Goal: Communication & Community: Answer question/provide support

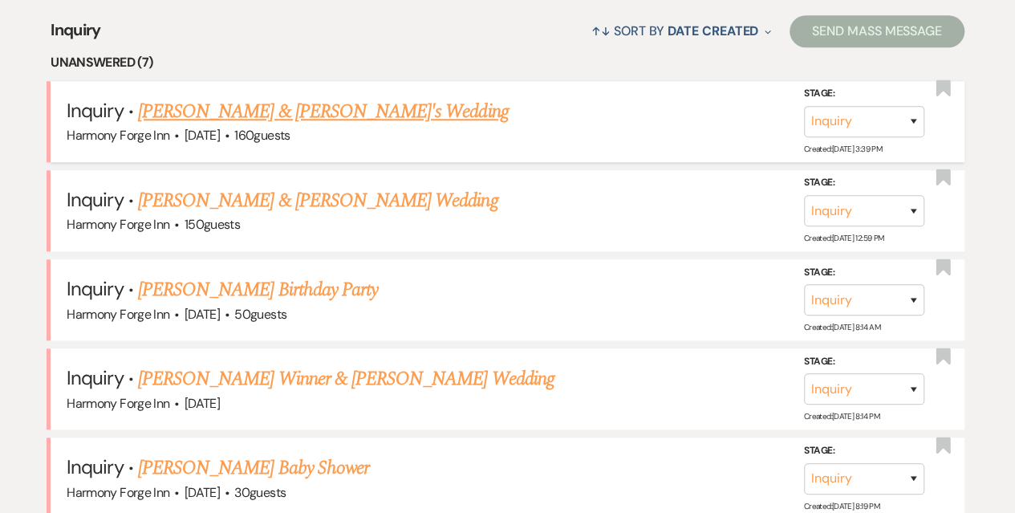
scroll to position [642, 0]
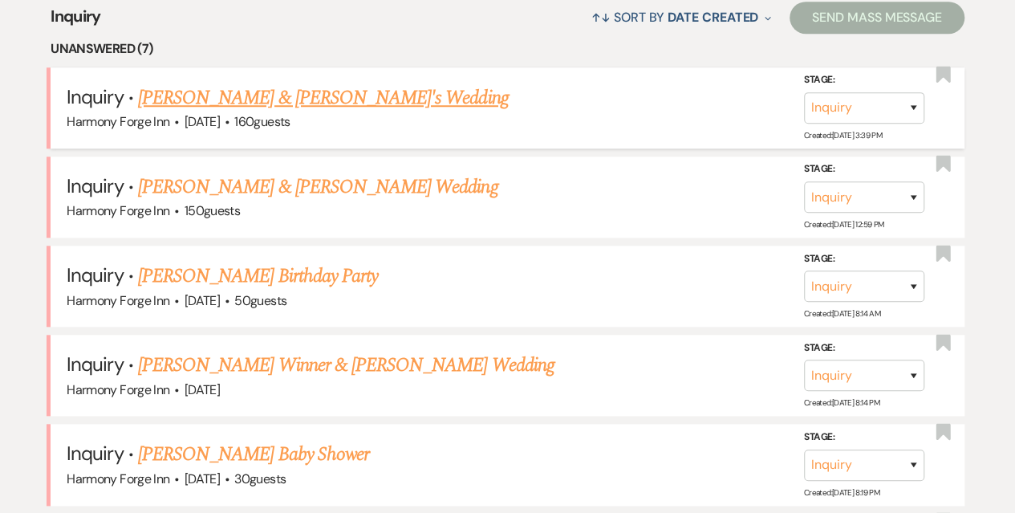
click at [176, 100] on link "[PERSON_NAME] & [PERSON_NAME]'s Wedding" at bounding box center [323, 97] width 371 height 29
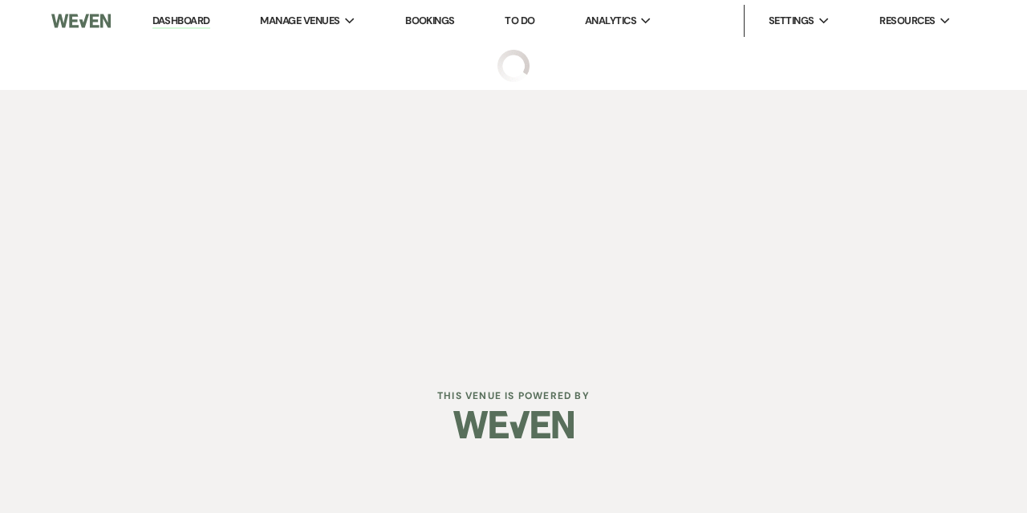
select select "5"
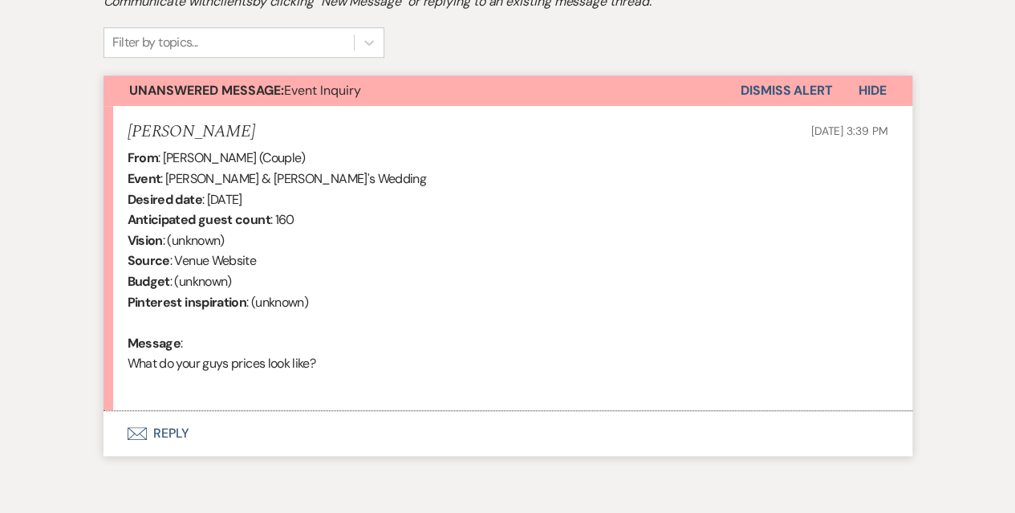
scroll to position [590, 0]
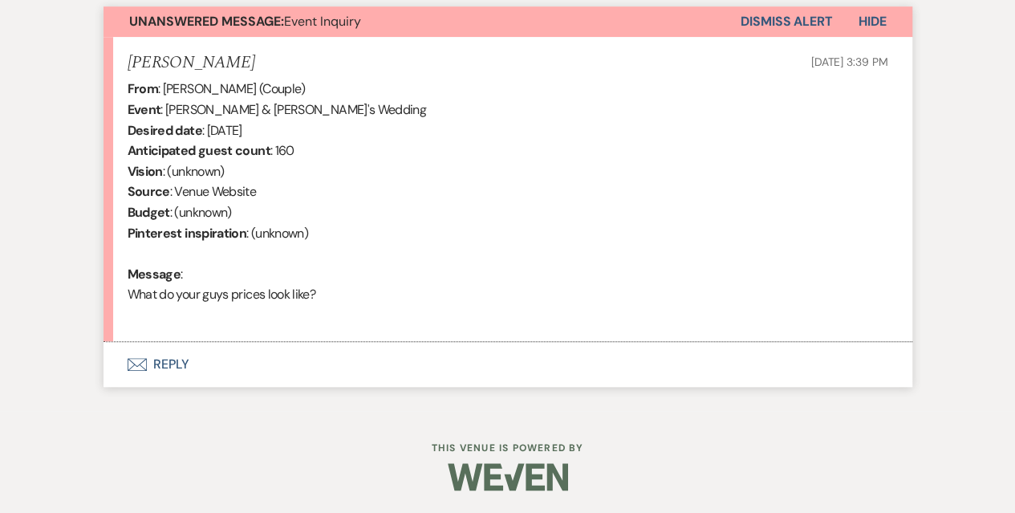
click at [163, 367] on button "Envelope Reply" at bounding box center [507, 364] width 809 height 45
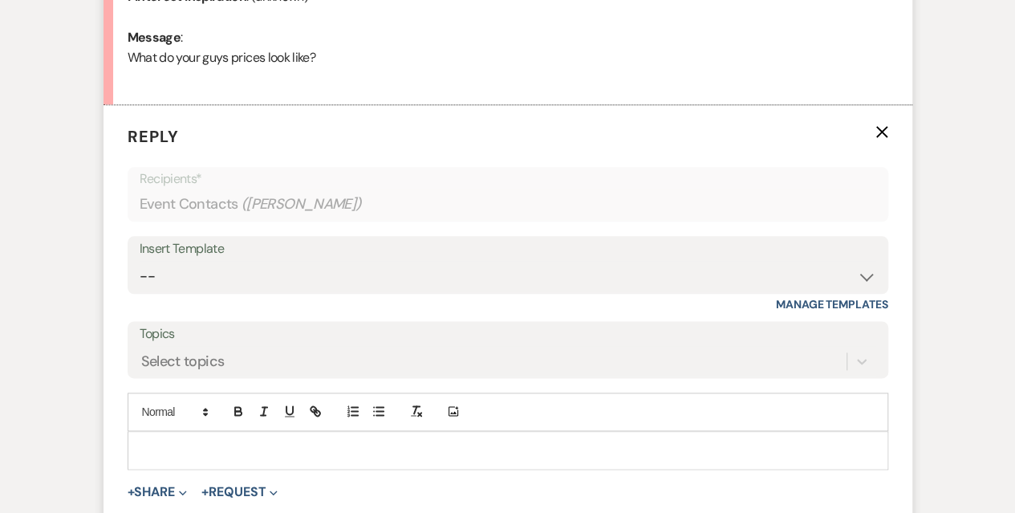
scroll to position [841, 0]
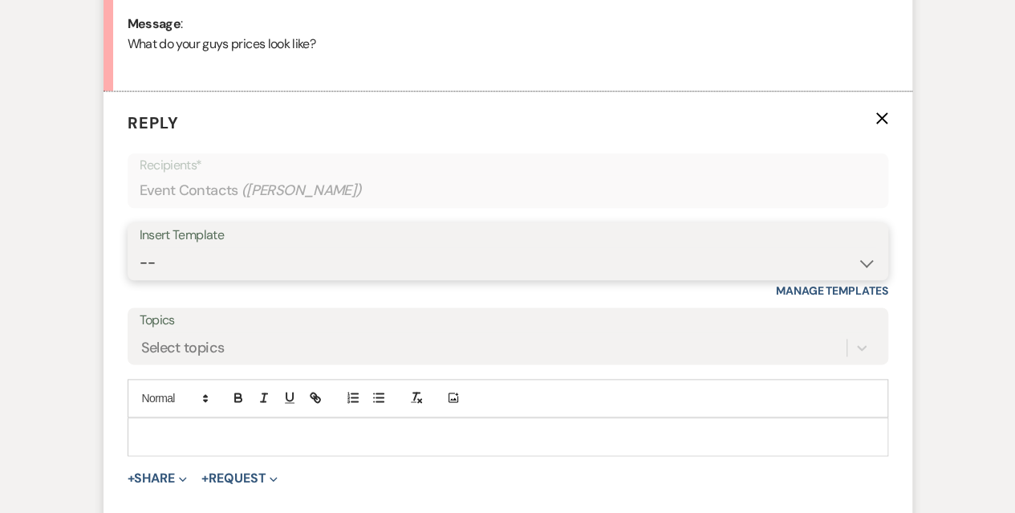
click at [206, 263] on select "-- Weven Planning Portal Introduction (Booked Events) Initial Inquiry Response …" at bounding box center [508, 262] width 736 height 31
select select "5003"
click at [140, 247] on select "-- Weven Planning Portal Introduction (Booked Events) Initial Inquiry Response …" at bounding box center [508, 262] width 736 height 31
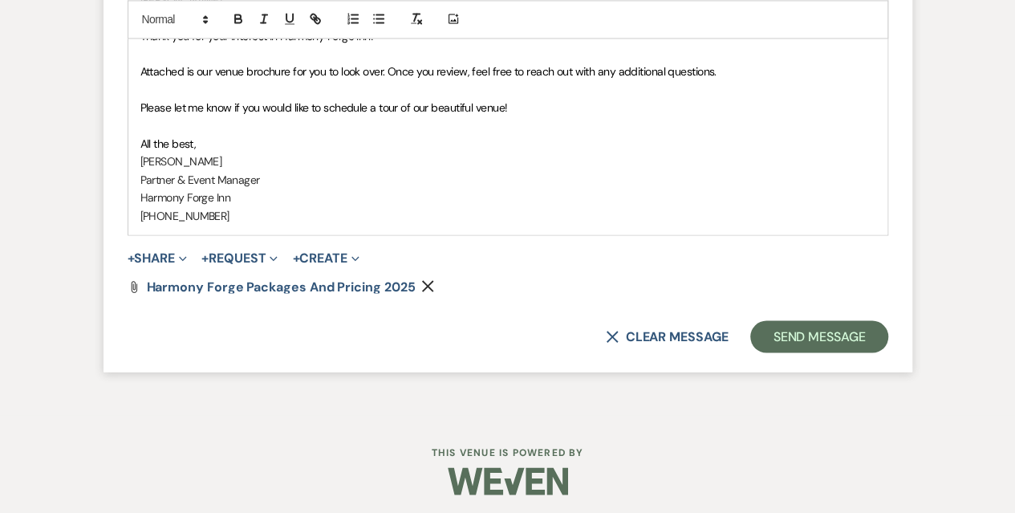
scroll to position [1280, 0]
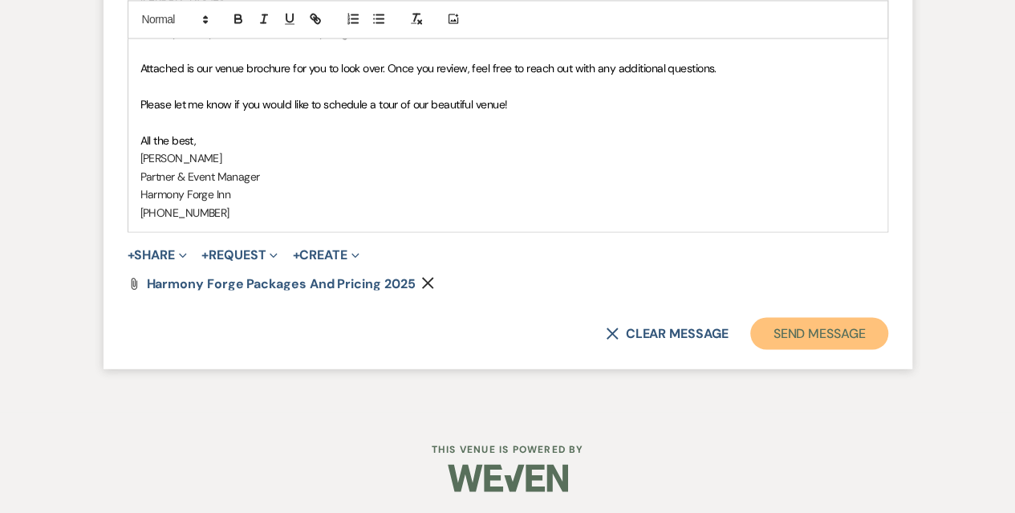
click at [821, 326] on button "Send Message" at bounding box center [818, 333] width 137 height 32
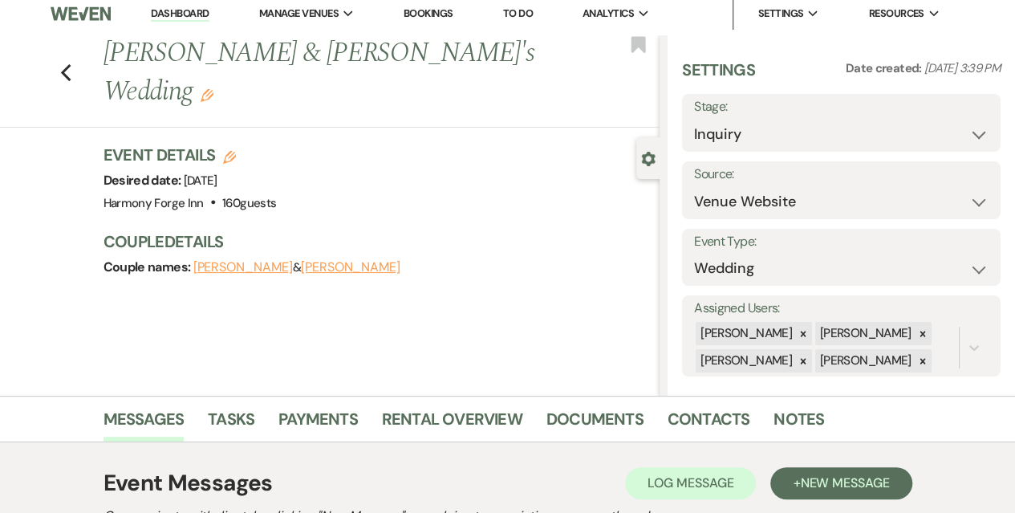
scroll to position [0, 0]
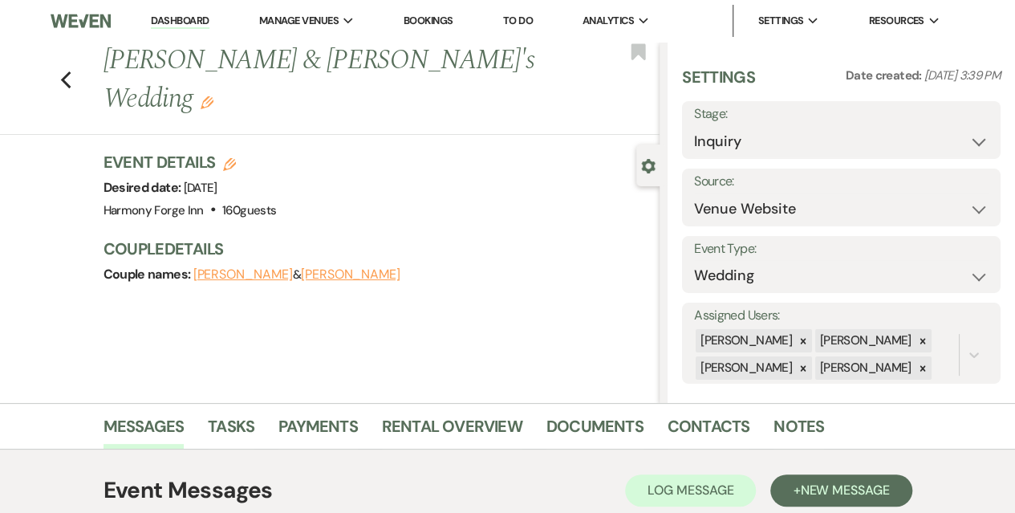
click at [171, 23] on link "Dashboard" at bounding box center [180, 21] width 58 height 15
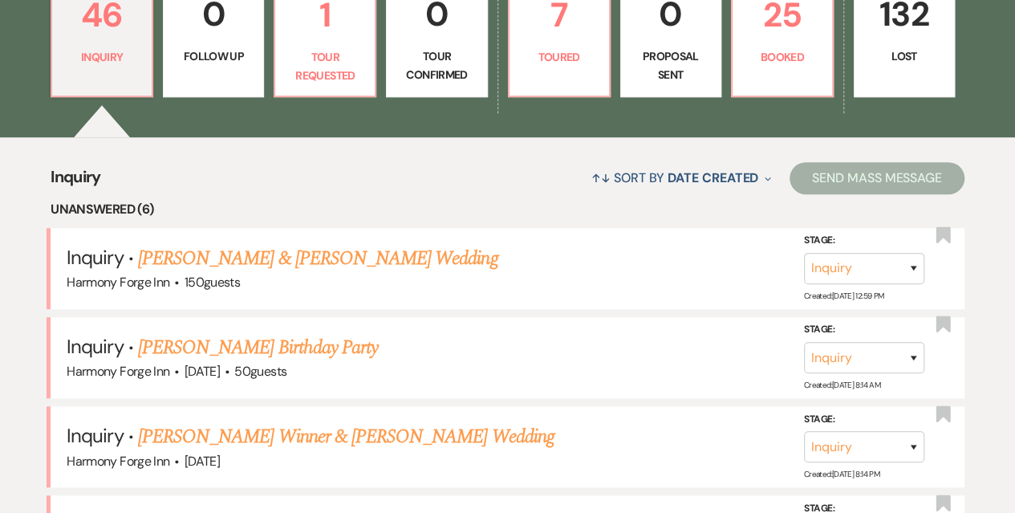
scroll to position [561, 0]
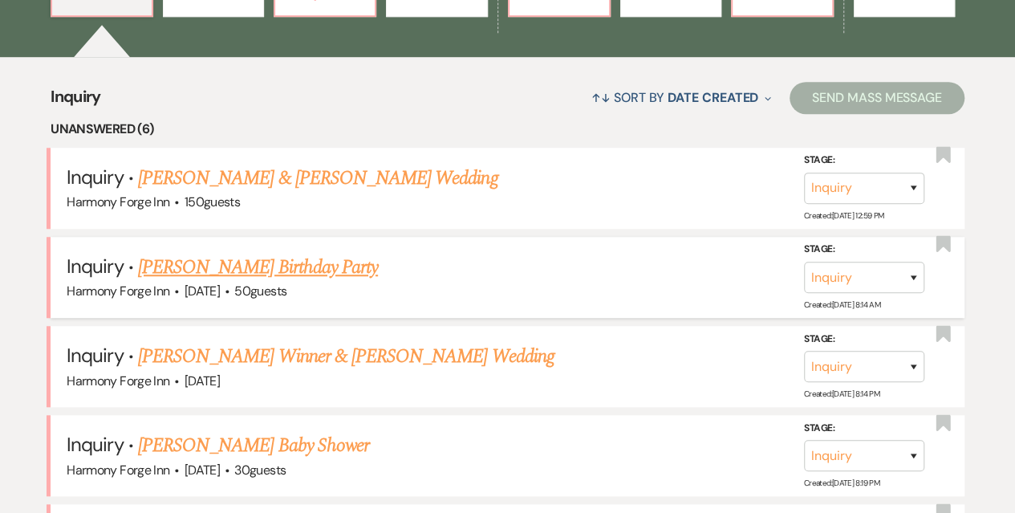
click at [300, 261] on link "[PERSON_NAME] Birthday Party" at bounding box center [258, 267] width 240 height 29
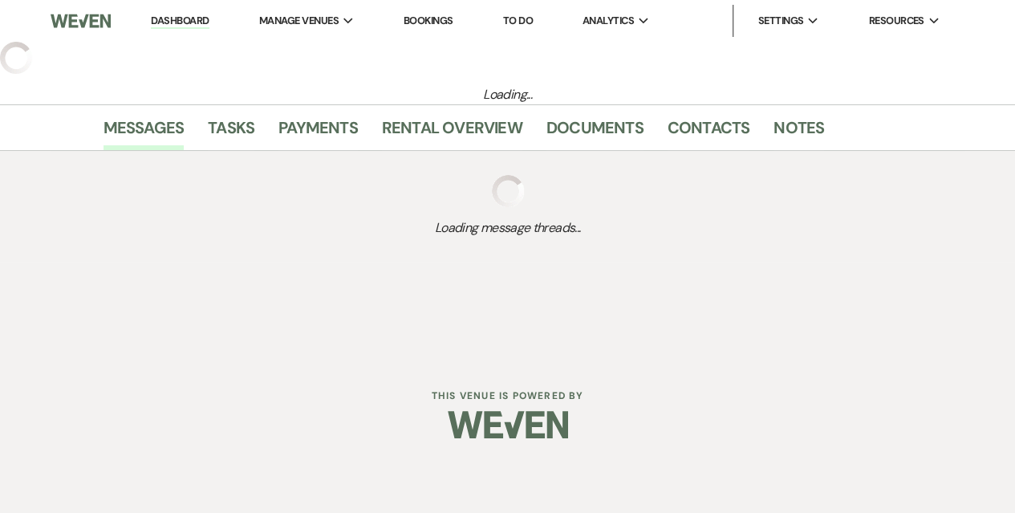
select select "5"
select select "4"
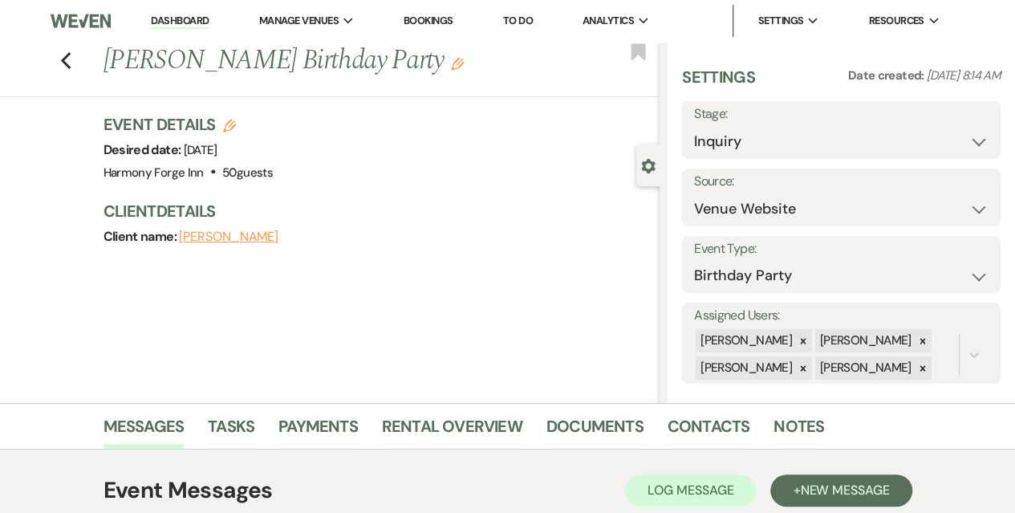
drag, startPoint x: 765, startPoint y: 117, endPoint x: 760, endPoint y: 124, distance: 8.7
click at [760, 124] on label "Stage:" at bounding box center [841, 114] width 294 height 23
click at [756, 160] on div "Settings Date created: [DATE] 8:14 AM Stage: Inquiry Follow Up Tour Requested T…" at bounding box center [841, 225] width 318 height 318
click at [751, 147] on select "Inquiry Follow Up Tour Requested Tour Confirmed Toured Proposal Sent Booked Lost" at bounding box center [841, 141] width 294 height 31
select select "8"
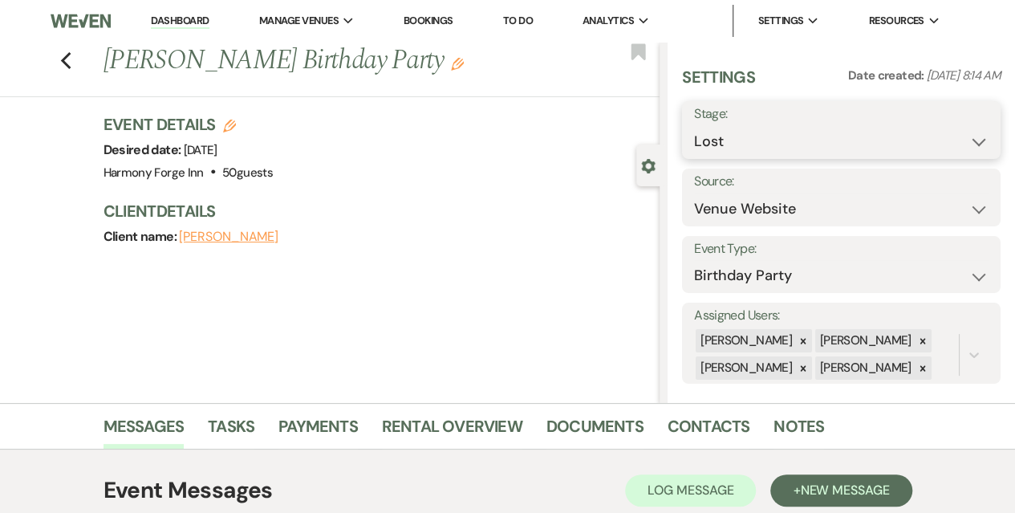
click at [694, 126] on select "Inquiry Follow Up Tour Requested Tour Confirmed Toured Proposal Sent Booked Lost" at bounding box center [841, 141] width 294 height 31
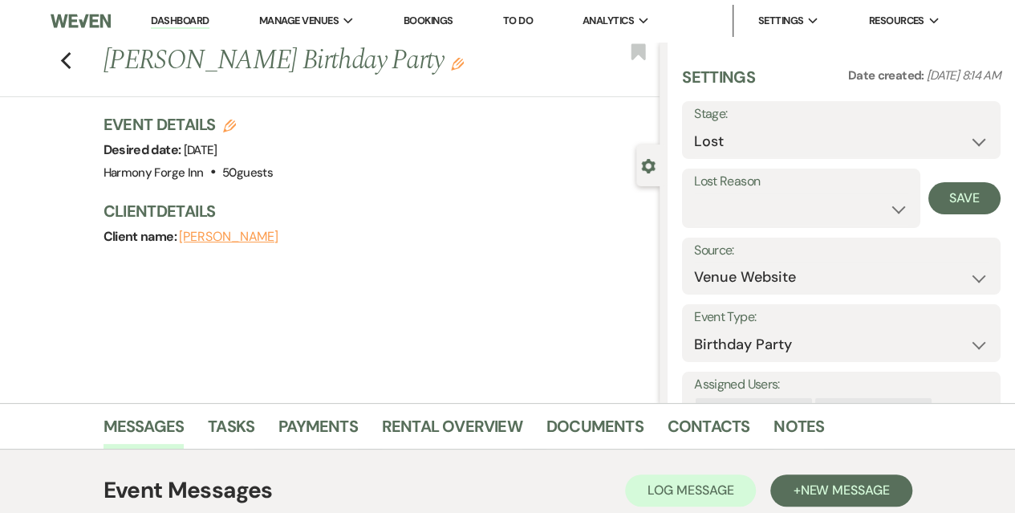
click at [745, 188] on label "Lost Reason" at bounding box center [801, 181] width 214 height 23
click at [746, 206] on select "Booked Elsewhere Budget Date Unavailable No Response Not a Good Match Capacity …" at bounding box center [801, 208] width 214 height 31
select select "3"
click at [694, 193] on select "Booked Elsewhere Budget Date Unavailable No Response Not a Good Match Capacity …" at bounding box center [801, 208] width 214 height 31
click at [956, 198] on button "Save" at bounding box center [964, 198] width 72 height 32
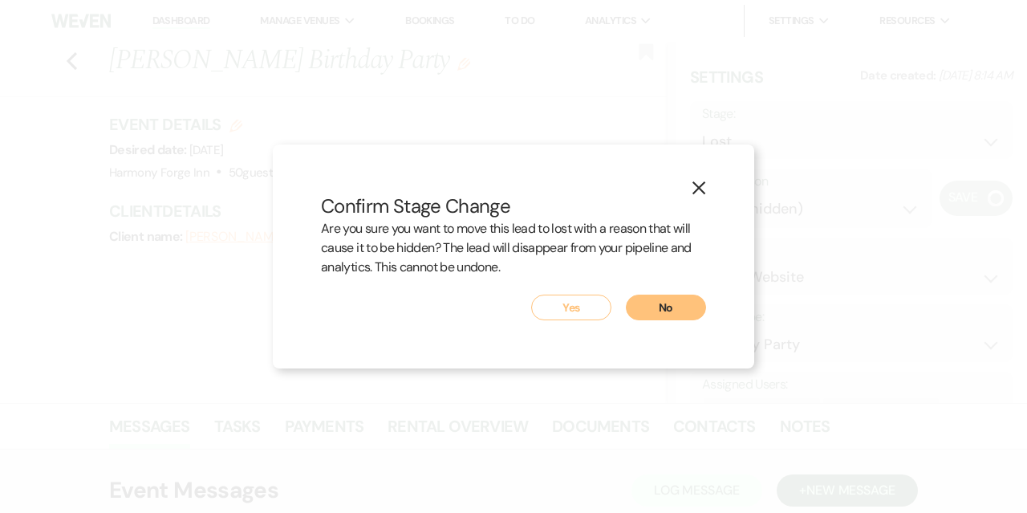
click at [572, 303] on button "Yes" at bounding box center [571, 307] width 80 height 26
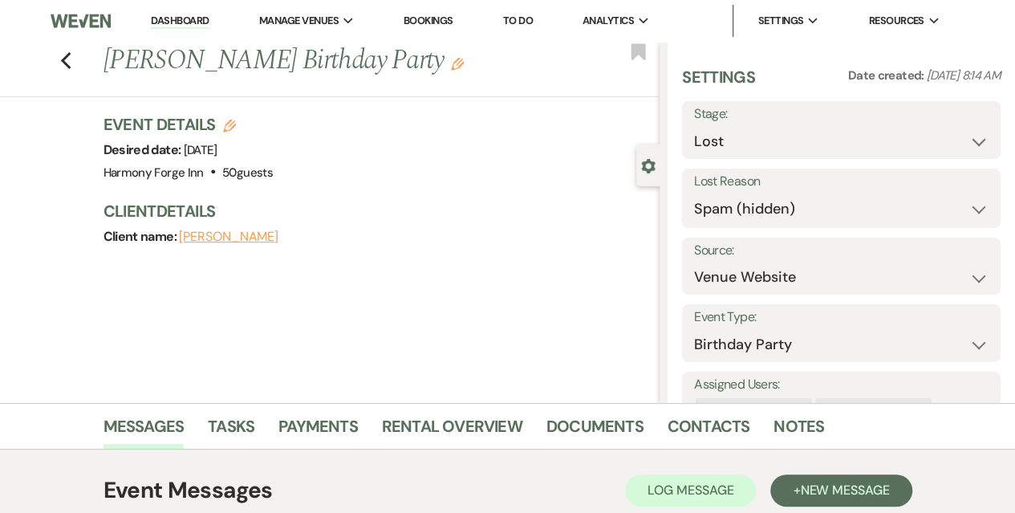
click at [186, 20] on link "Dashboard" at bounding box center [180, 21] width 58 height 15
select select "8"
select select "3"
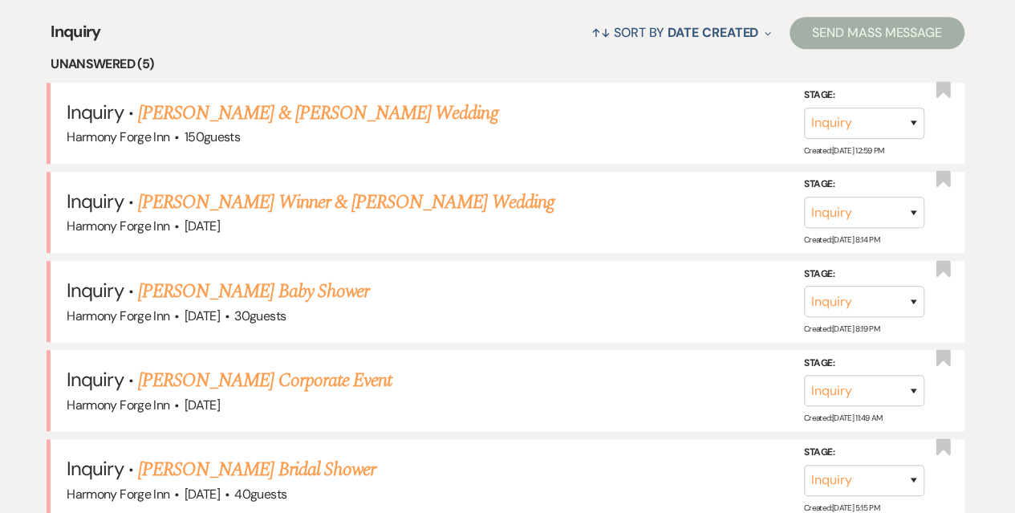
scroll to position [642, 0]
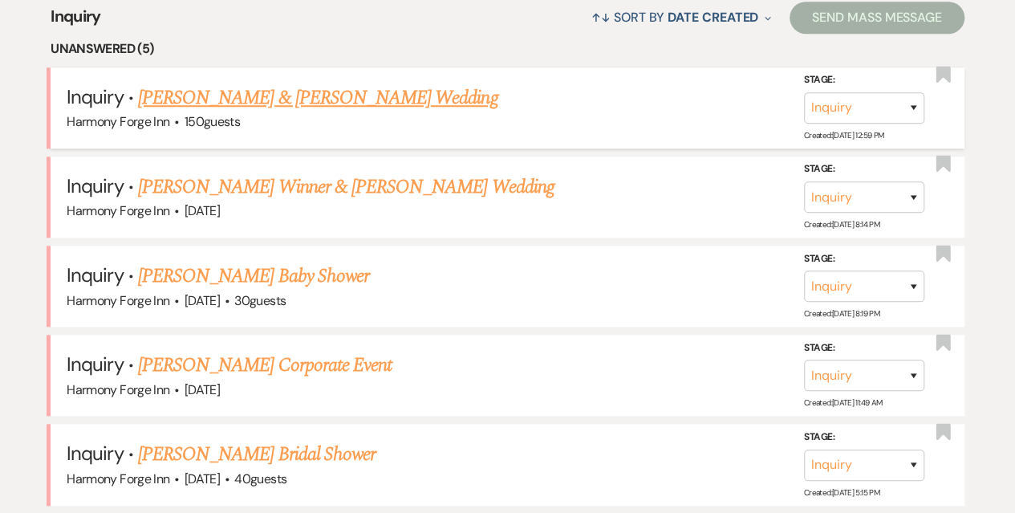
click at [293, 91] on link "[PERSON_NAME] & [PERSON_NAME] Wedding" at bounding box center [317, 97] width 359 height 29
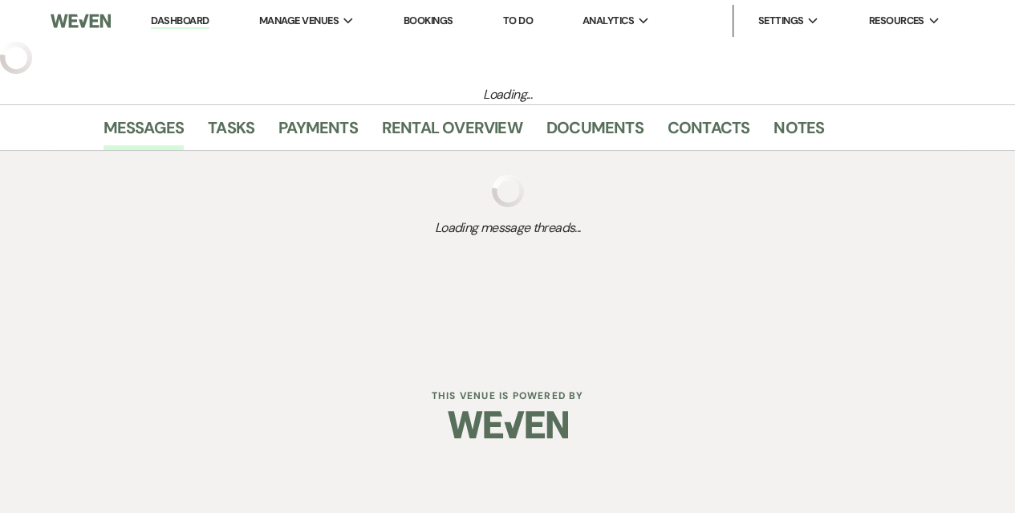
select select "5"
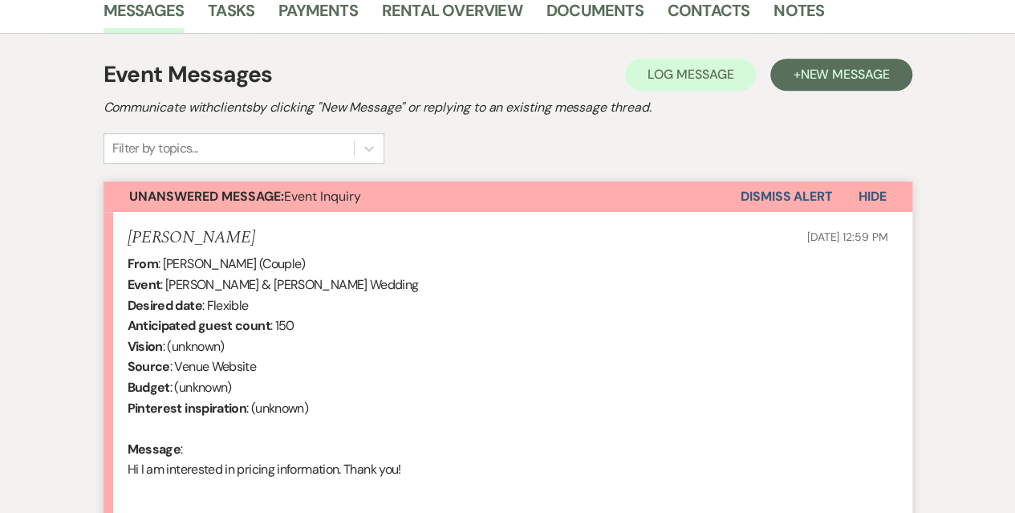
scroll to position [561, 0]
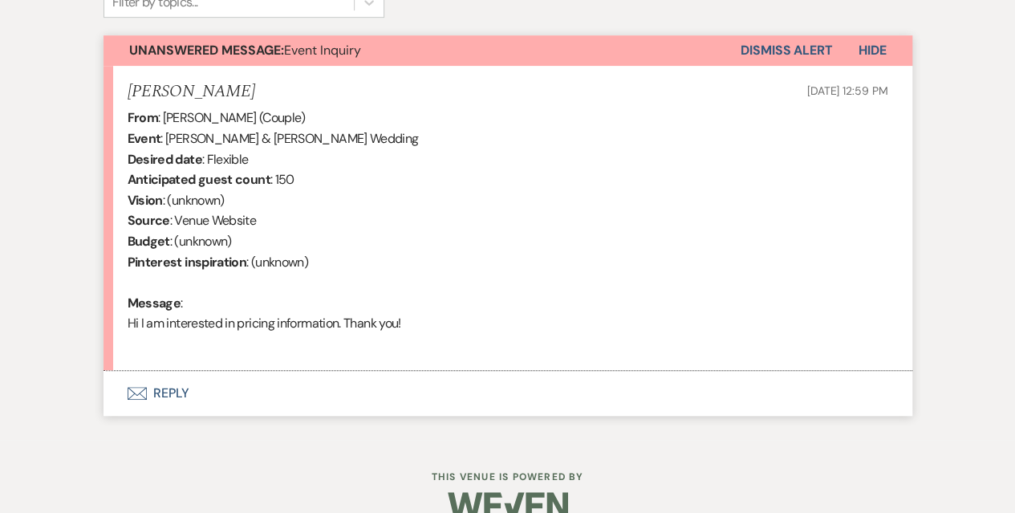
click at [144, 381] on button "Envelope Reply" at bounding box center [507, 393] width 809 height 45
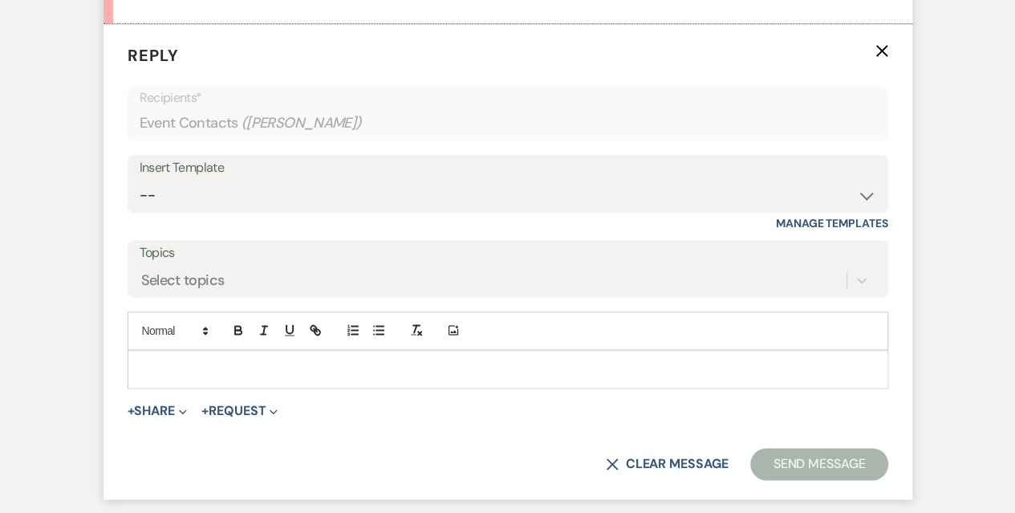
scroll to position [913, 0]
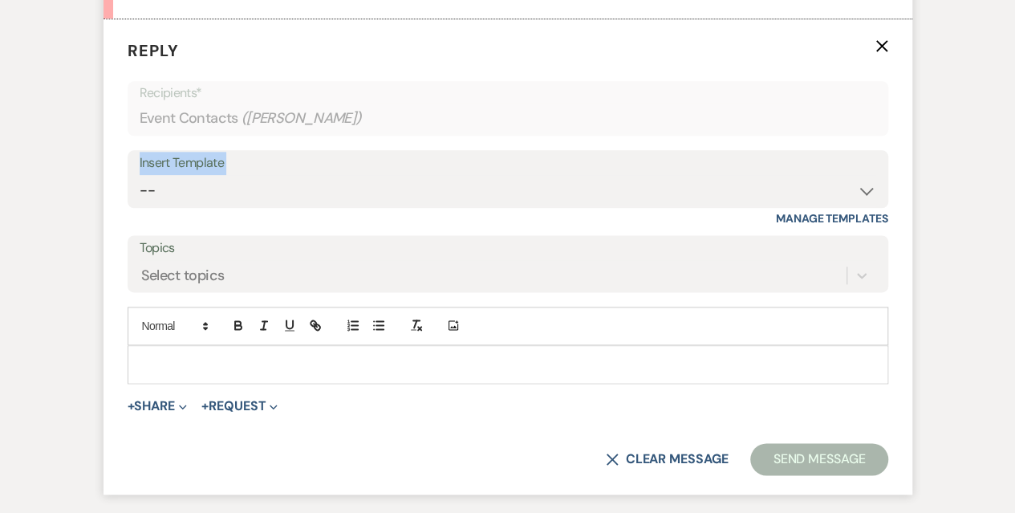
drag, startPoint x: 326, startPoint y: 171, endPoint x: 318, endPoint y: 181, distance: 12.7
click at [318, 181] on div "Insert Template -- Weven Planning Portal Introduction (Booked Events) Initial I…" at bounding box center [508, 179] width 760 height 58
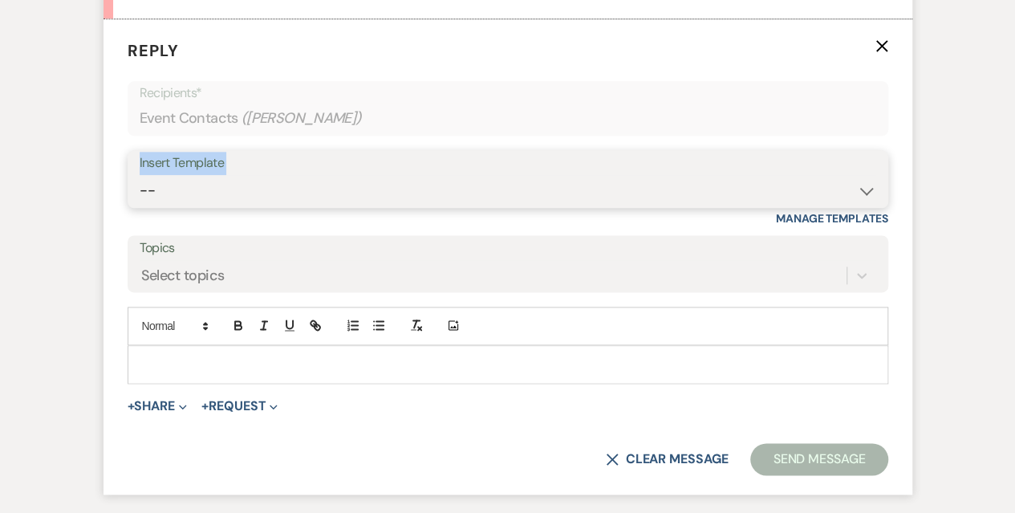
click at [318, 182] on select "-- Weven Planning Portal Introduction (Booked Events) Initial Inquiry Response …" at bounding box center [508, 190] width 736 height 31
select select "5003"
click at [140, 175] on select "-- Weven Planning Portal Introduction (Booked Events) Initial Inquiry Response …" at bounding box center [508, 190] width 736 height 31
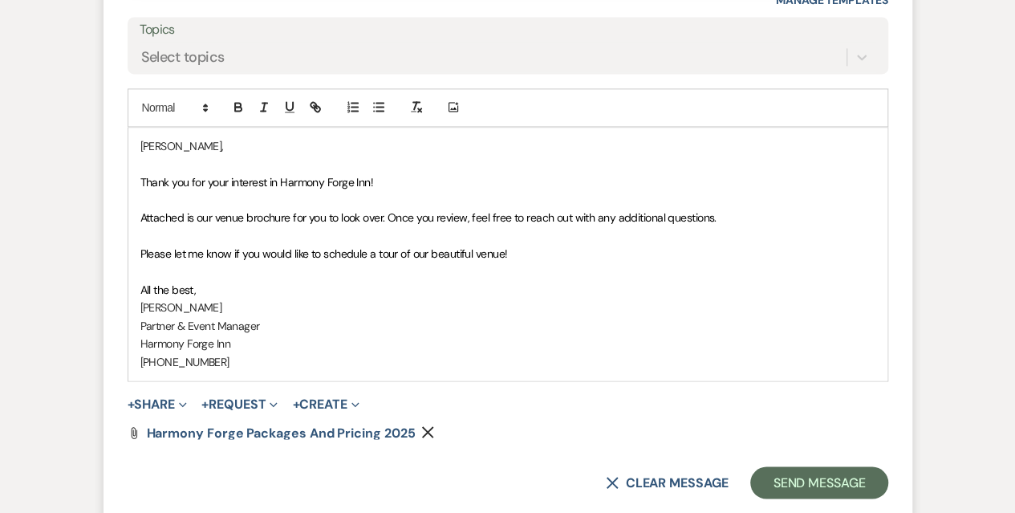
scroll to position [1153, 0]
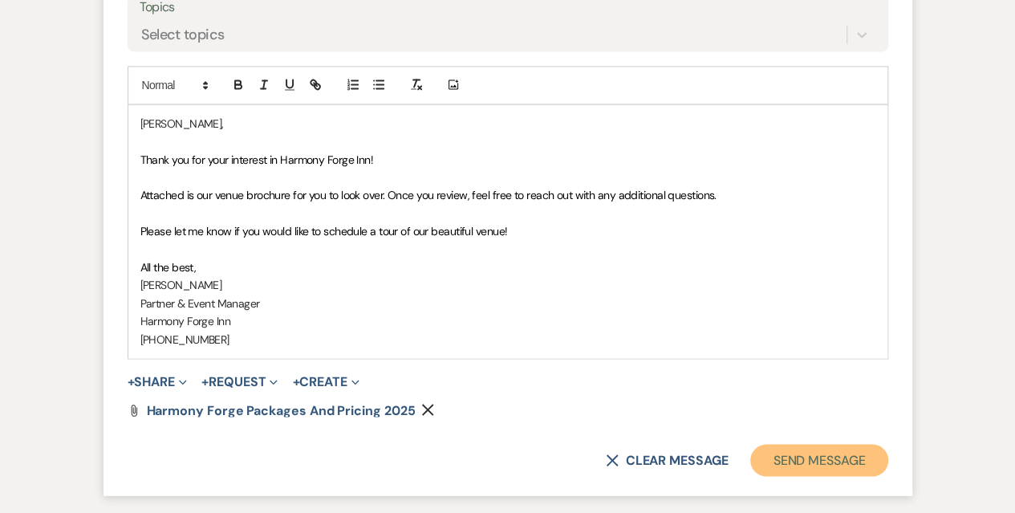
click at [815, 462] on button "Send Message" at bounding box center [818, 460] width 137 height 32
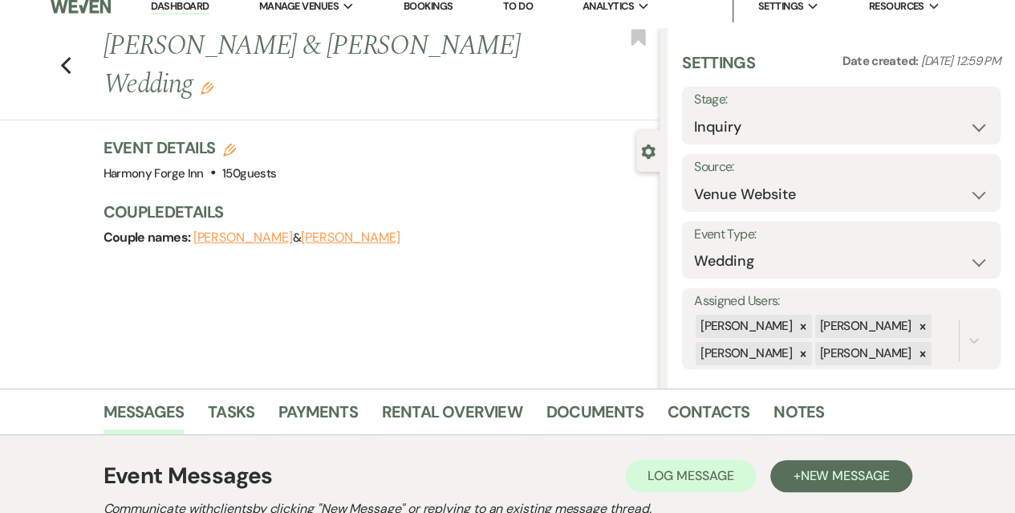
scroll to position [0, 0]
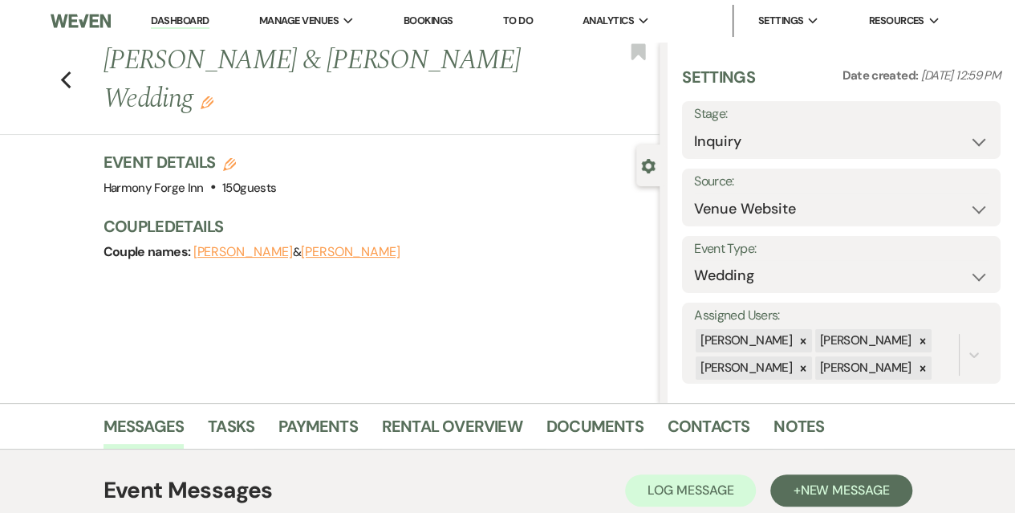
click at [186, 20] on link "Dashboard" at bounding box center [180, 21] width 58 height 15
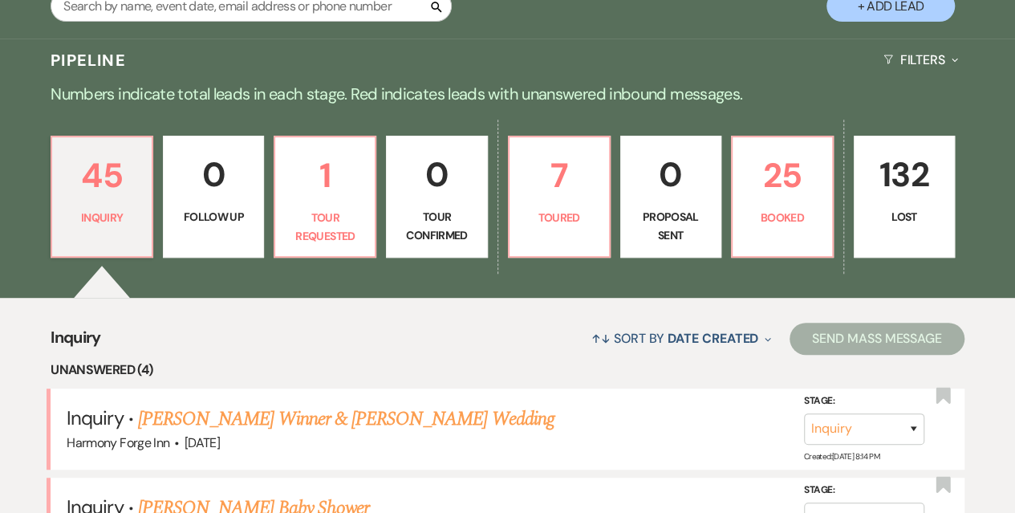
scroll to position [561, 0]
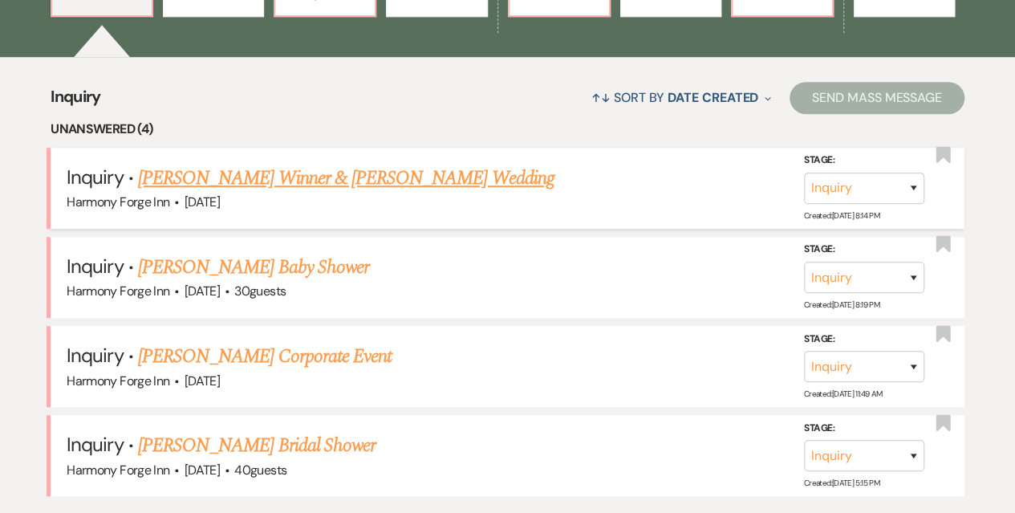
click at [286, 170] on link "[PERSON_NAME] Winner & [PERSON_NAME] Wedding" at bounding box center [346, 178] width 416 height 29
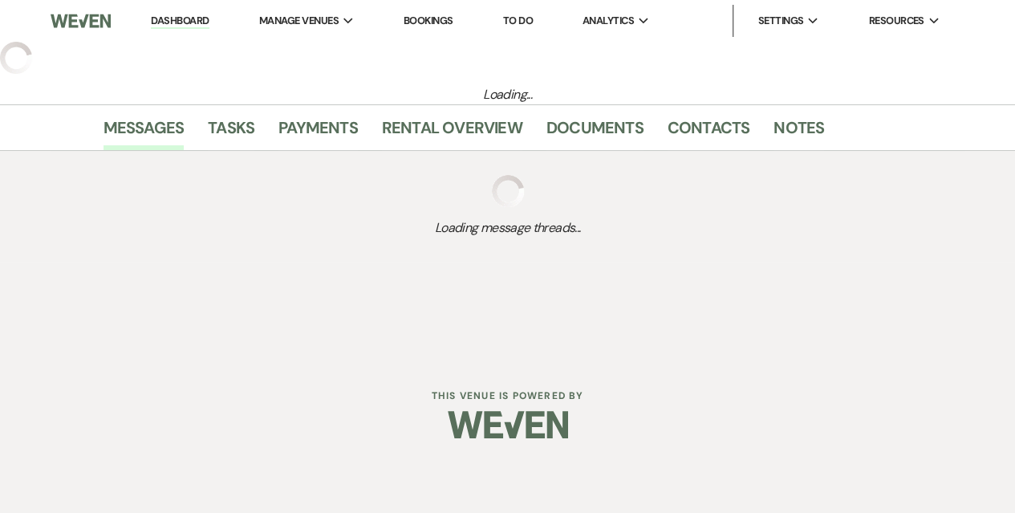
select select "5"
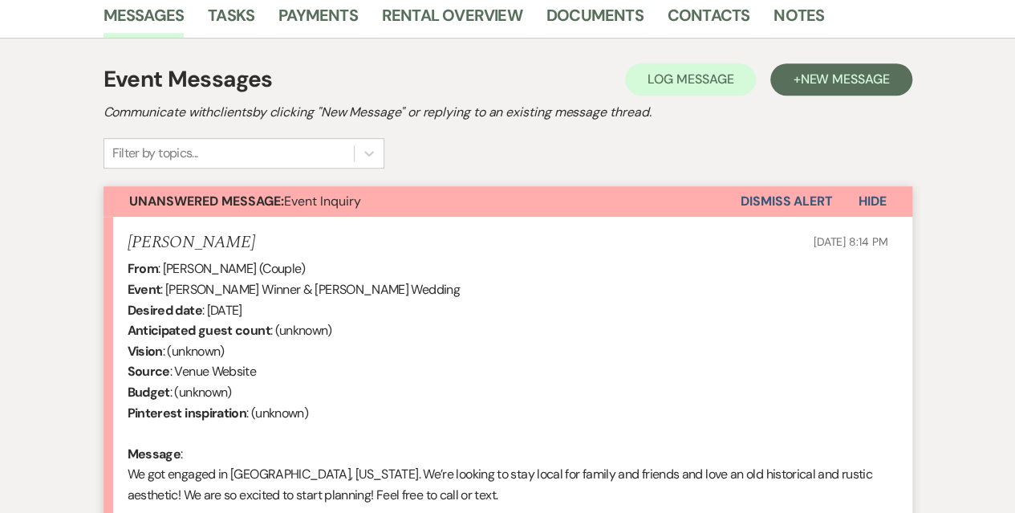
scroll to position [561, 0]
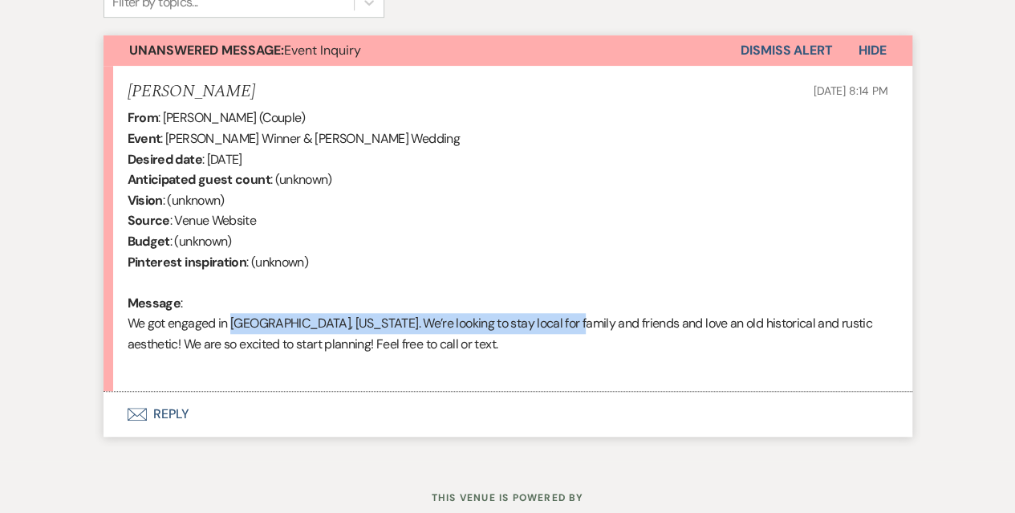
drag, startPoint x: 227, startPoint y: 328, endPoint x: 557, endPoint y: 330, distance: 329.7
click at [557, 330] on div "From : [PERSON_NAME] (Couple) Event : [PERSON_NAME] Winner & [PERSON_NAME] Wedd…" at bounding box center [508, 240] width 760 height 267
click at [162, 420] on button "Envelope Reply" at bounding box center [507, 413] width 809 height 45
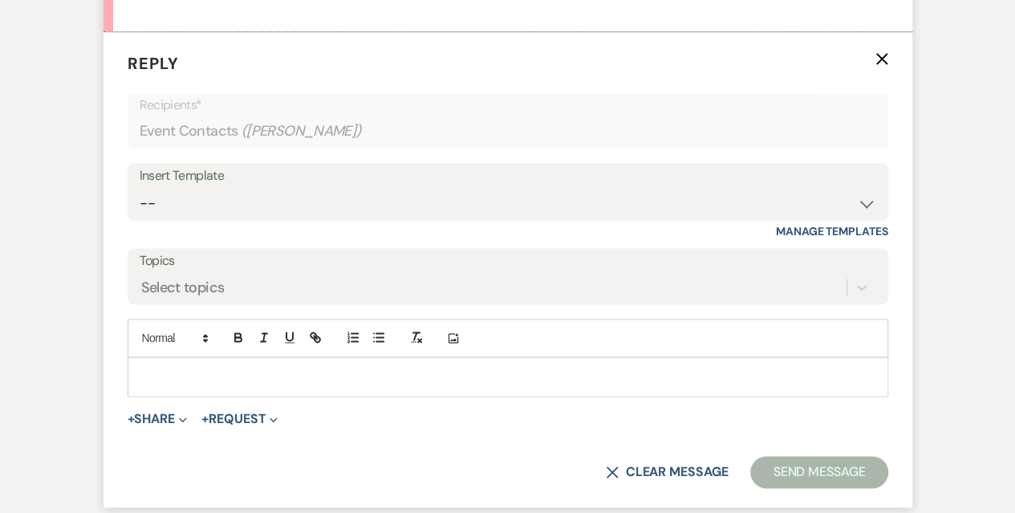
scroll to position [933, 0]
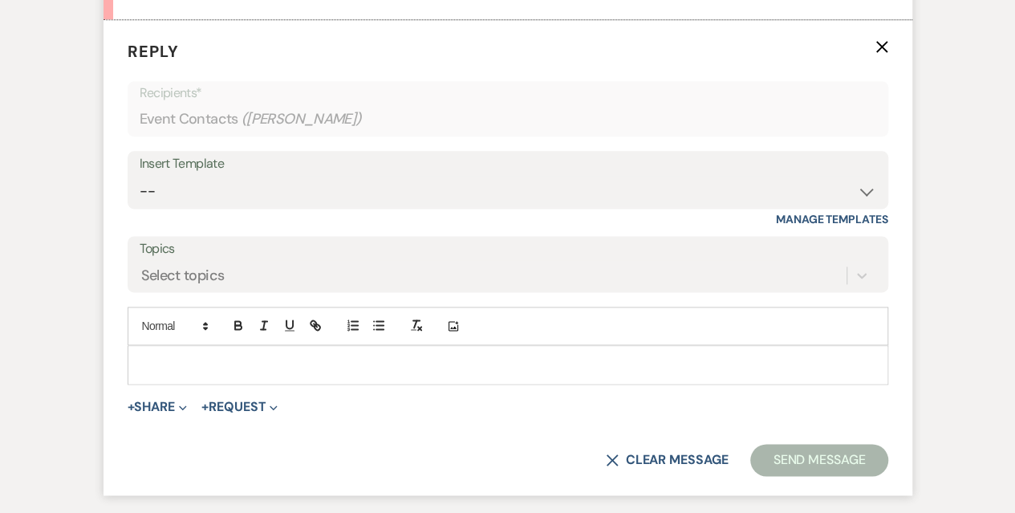
click at [217, 148] on form "Reply X Recipients* Event Contacts ( [PERSON_NAME] ) Insert Template -- Weven P…" at bounding box center [507, 257] width 809 height 475
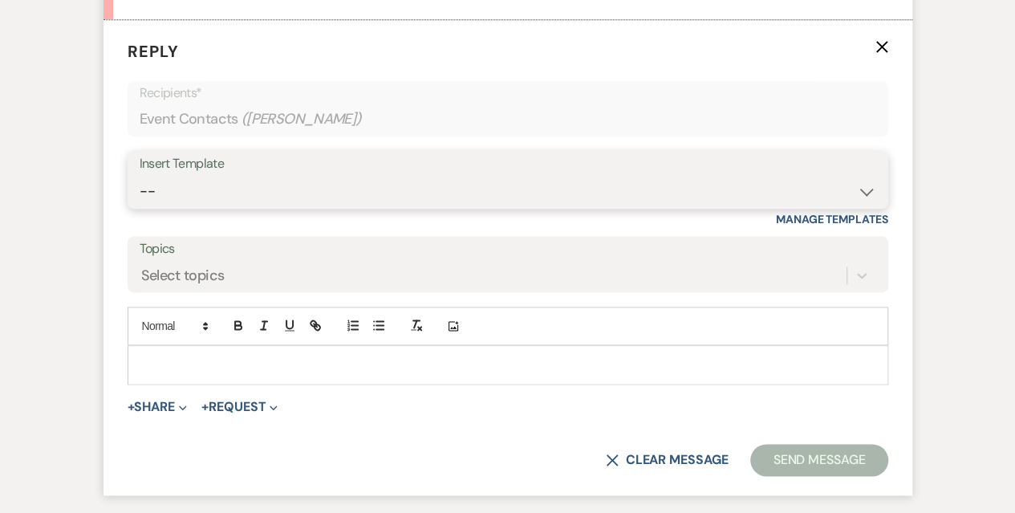
click at [210, 203] on select "-- Weven Planning Portal Introduction (Booked Events) Initial Inquiry Response …" at bounding box center [508, 191] width 736 height 31
select select "5003"
click at [140, 176] on select "-- Weven Planning Portal Introduction (Booked Events) Initial Inquiry Response …" at bounding box center [508, 191] width 736 height 31
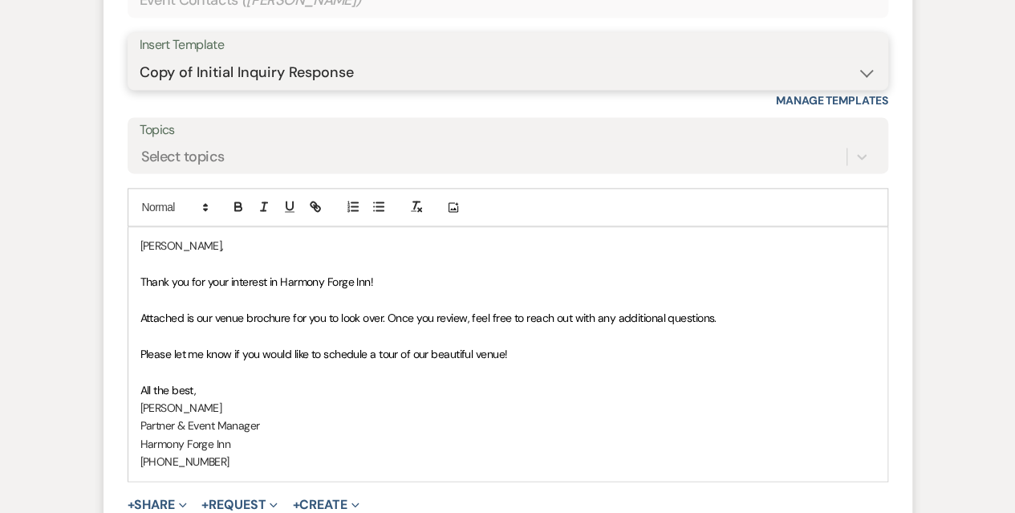
scroll to position [1173, 0]
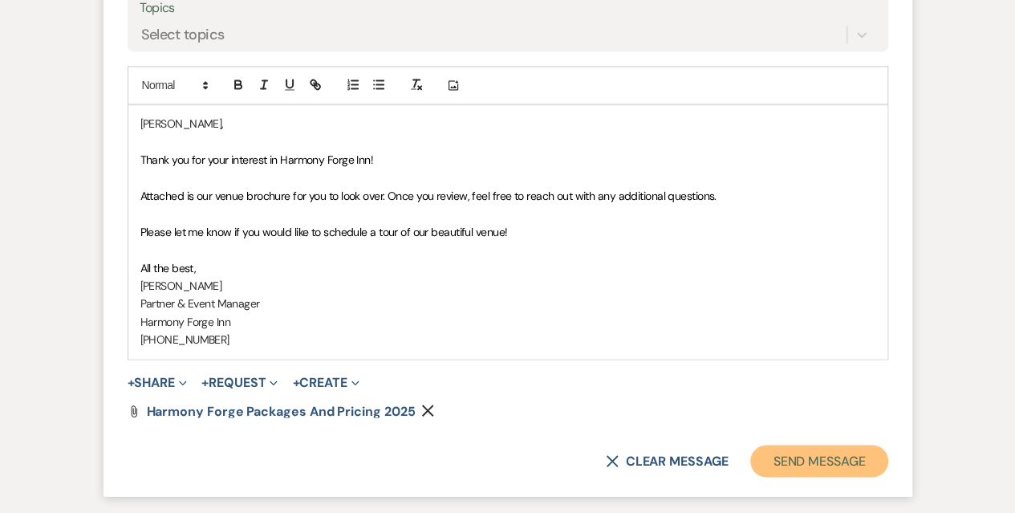
click at [792, 459] on button "Send Message" at bounding box center [818, 460] width 137 height 32
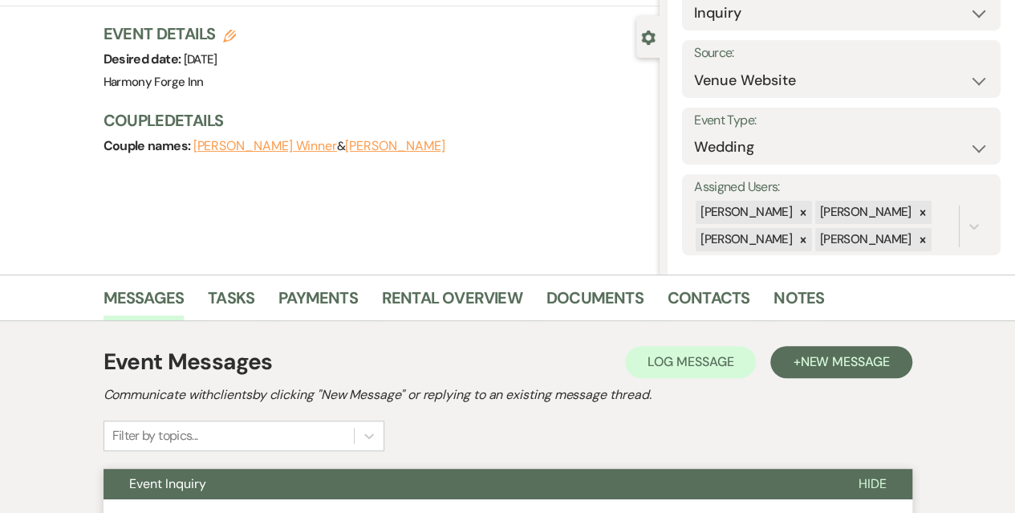
scroll to position [0, 0]
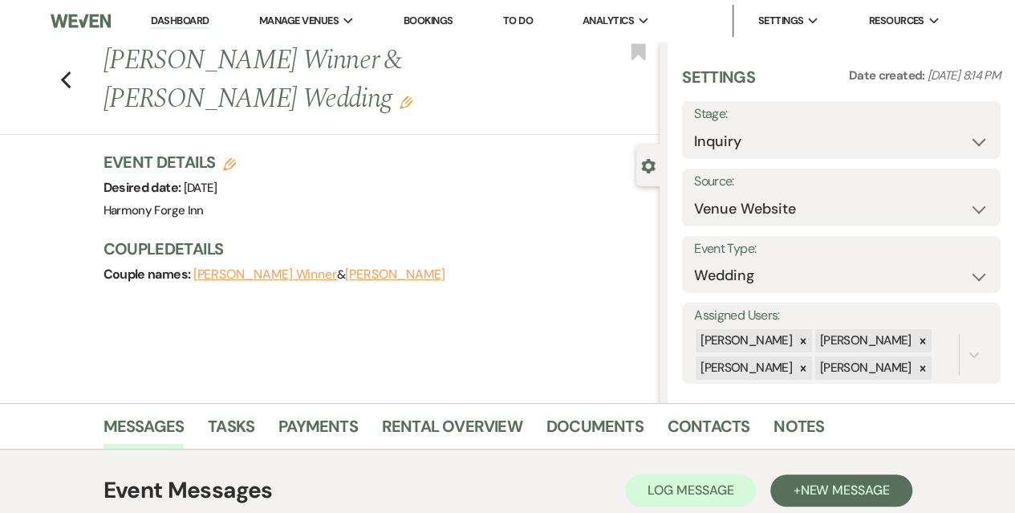
click at [163, 30] on li "Dashboard" at bounding box center [180, 21] width 74 height 32
click at [192, 18] on link "Dashboard" at bounding box center [180, 21] width 58 height 15
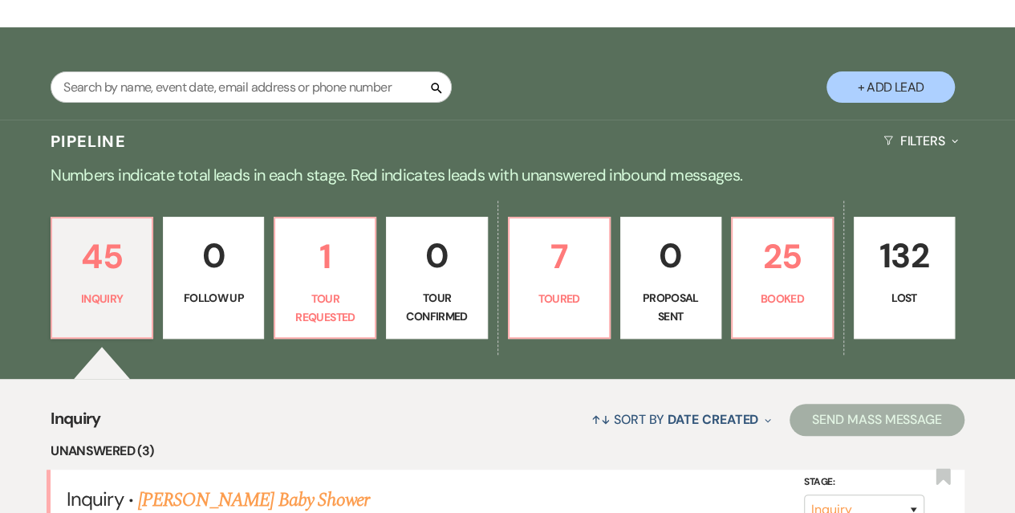
scroll to position [241, 0]
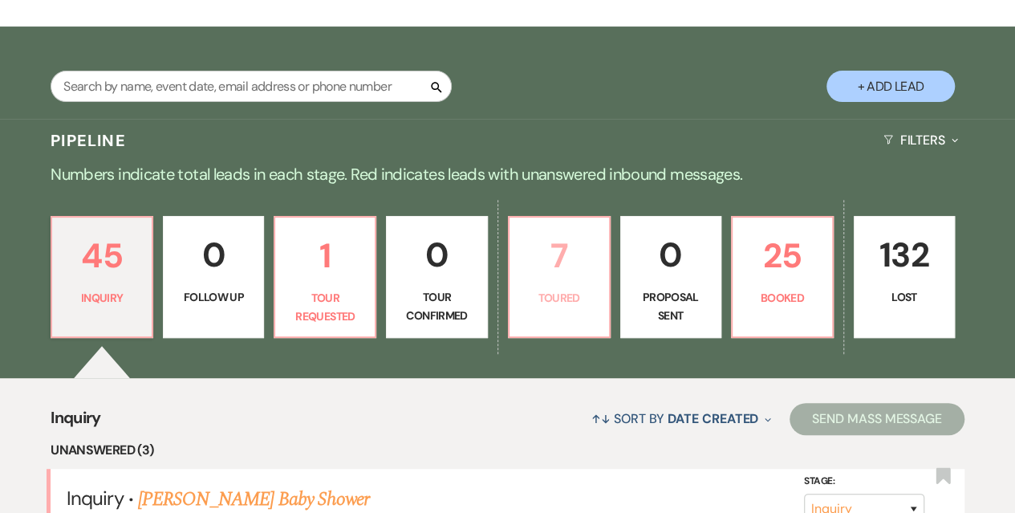
click at [581, 290] on p "Toured" at bounding box center [559, 298] width 80 height 18
select select "5"
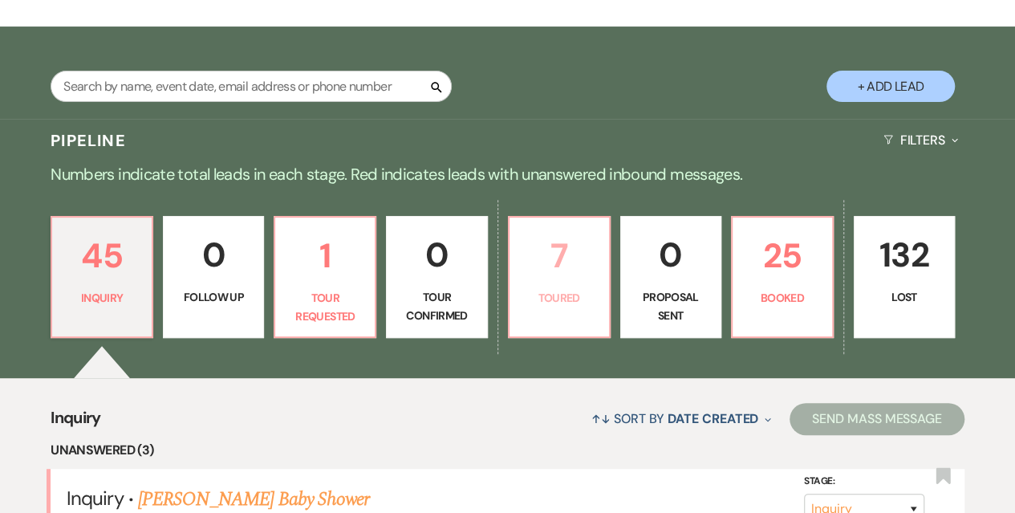
select select "5"
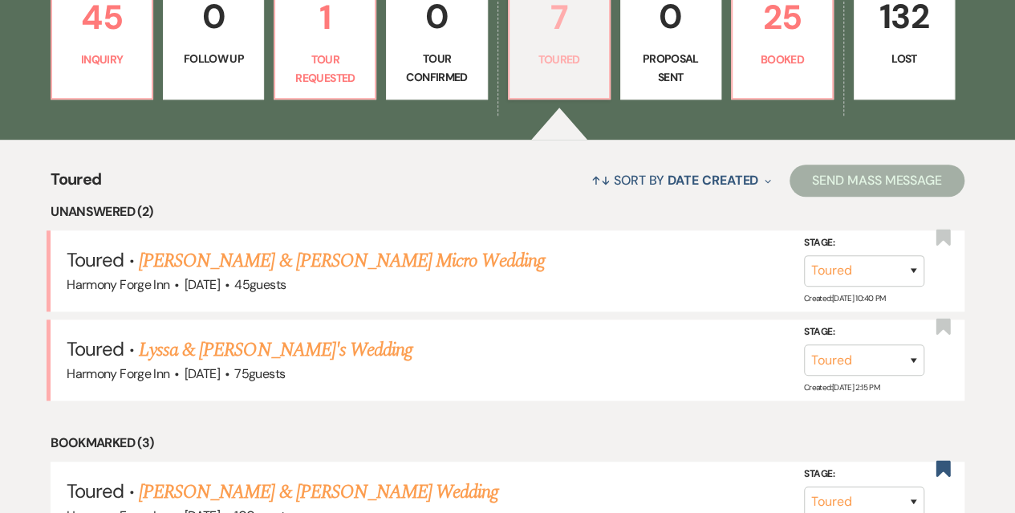
scroll to position [481, 0]
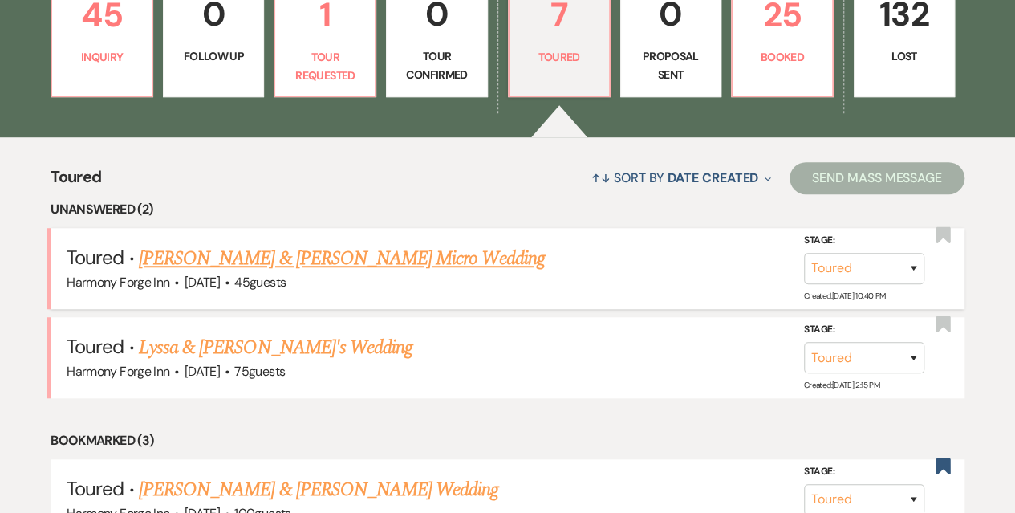
click at [321, 254] on link "[PERSON_NAME] & [PERSON_NAME] Micro Wedding" at bounding box center [342, 258] width 406 height 29
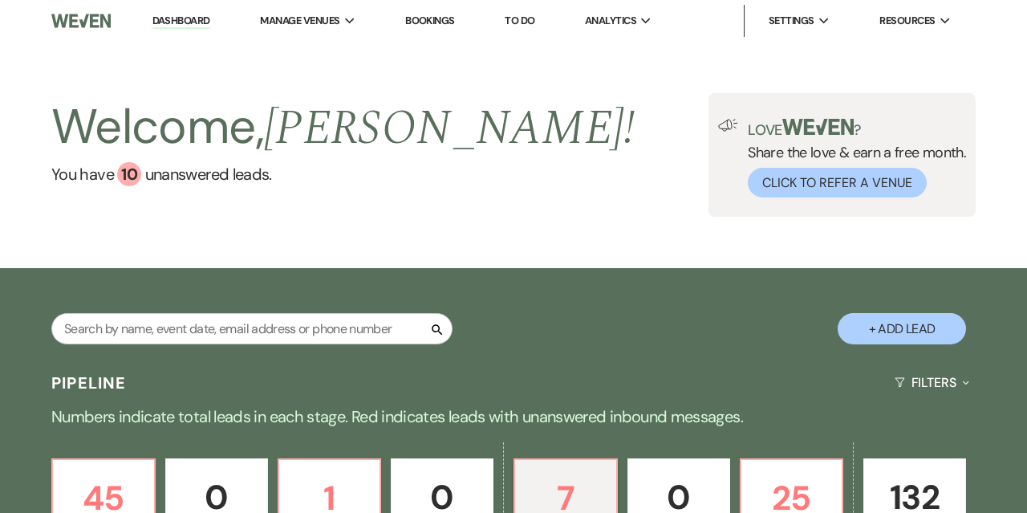
select select "5"
select select "16"
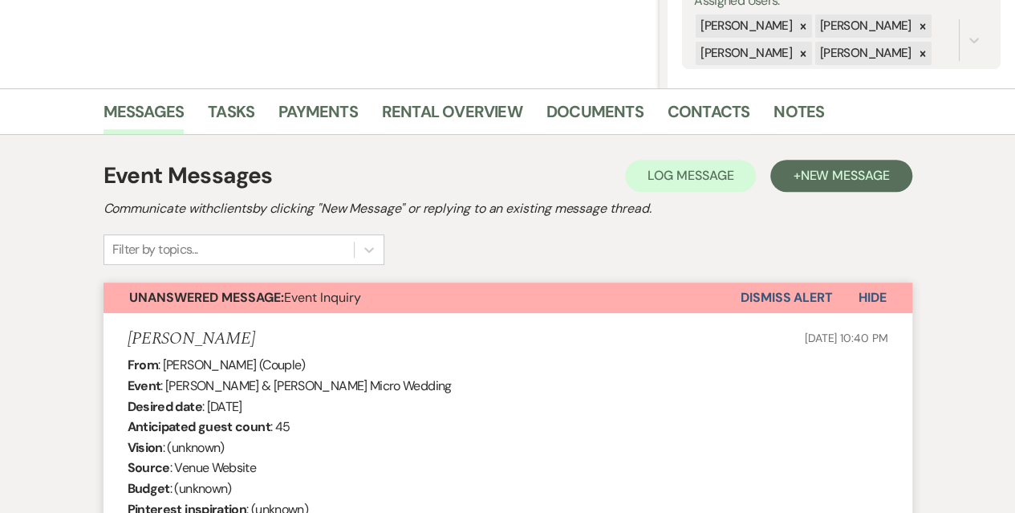
scroll to position [345, 0]
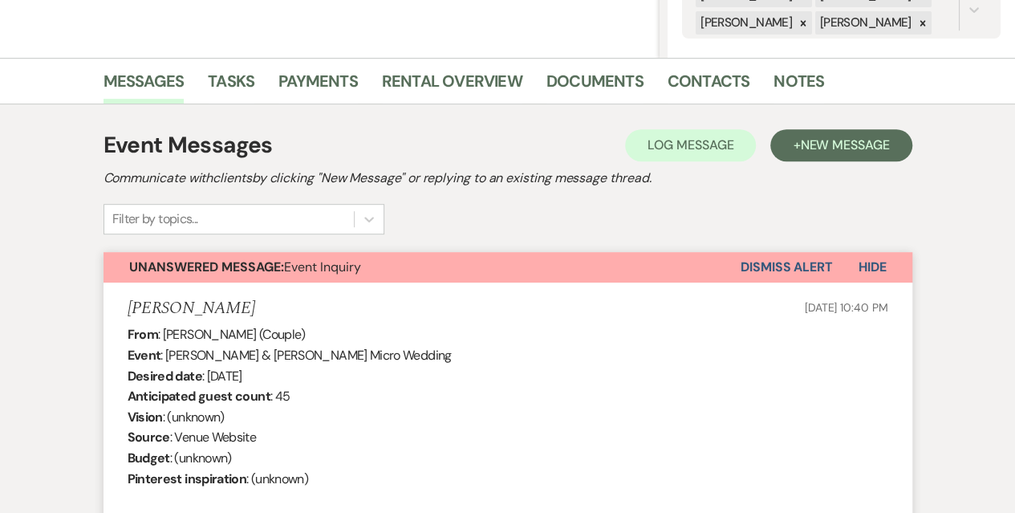
click at [792, 270] on button "Dismiss Alert" at bounding box center [786, 267] width 92 height 30
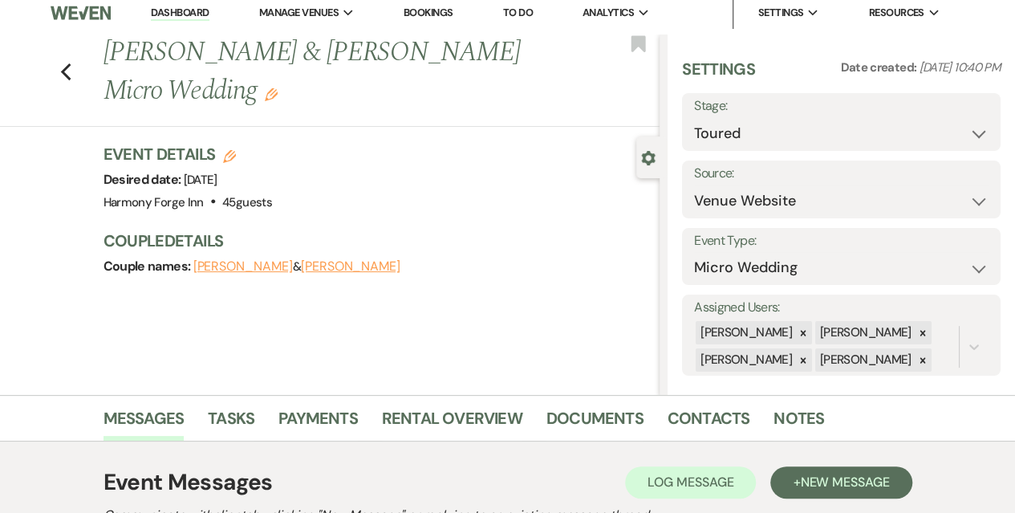
scroll to position [0, 0]
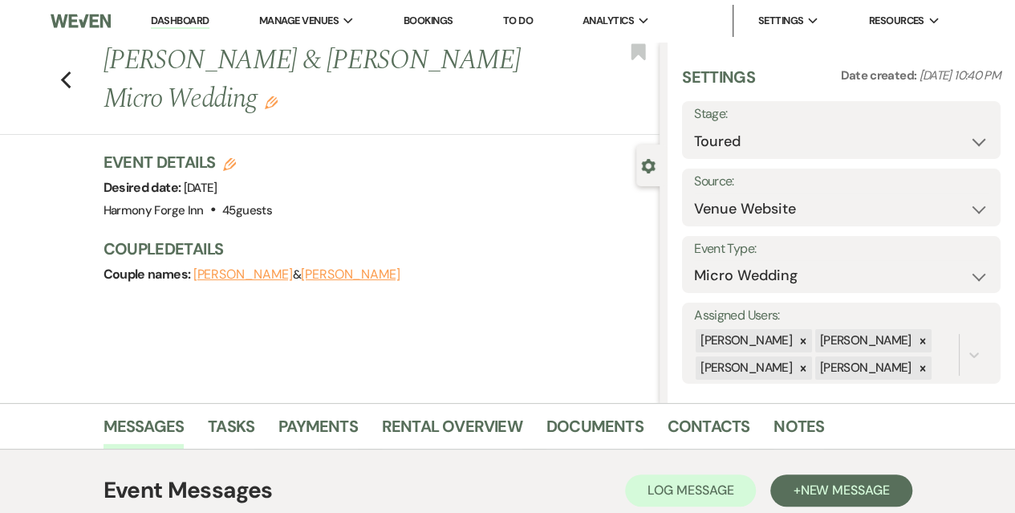
click at [194, 13] on li "Dashboard" at bounding box center [180, 21] width 74 height 32
click at [186, 22] on link "Dashboard" at bounding box center [180, 21] width 58 height 15
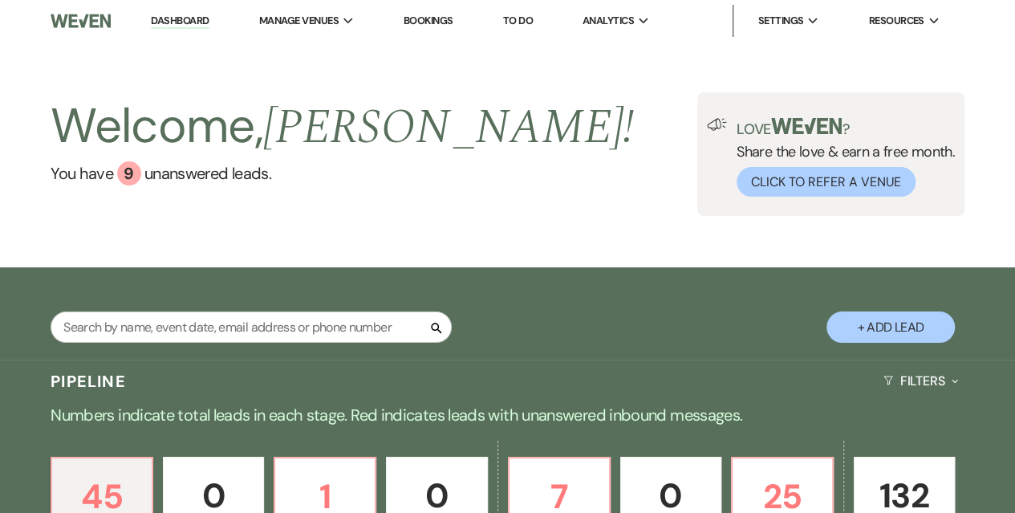
scroll to position [321, 0]
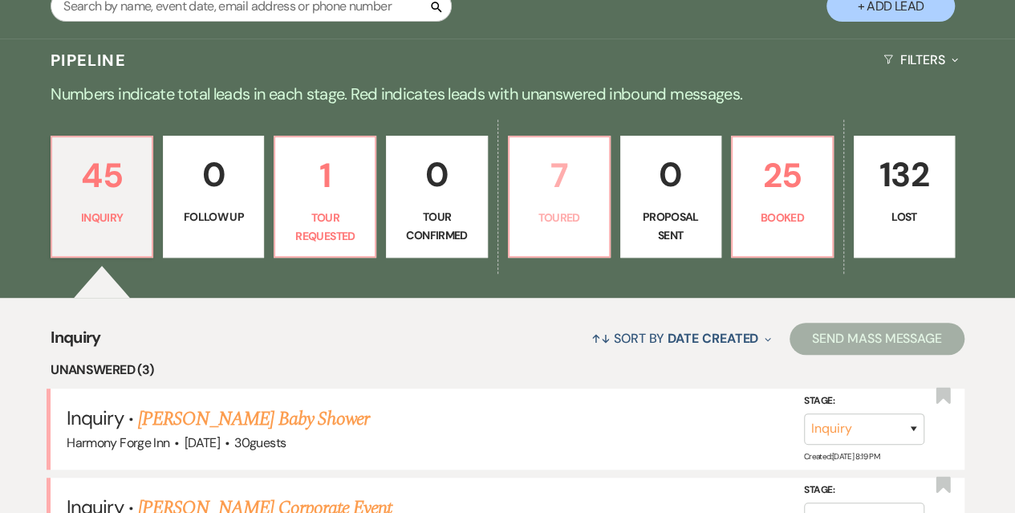
click at [569, 211] on p "Toured" at bounding box center [559, 218] width 80 height 18
select select "5"
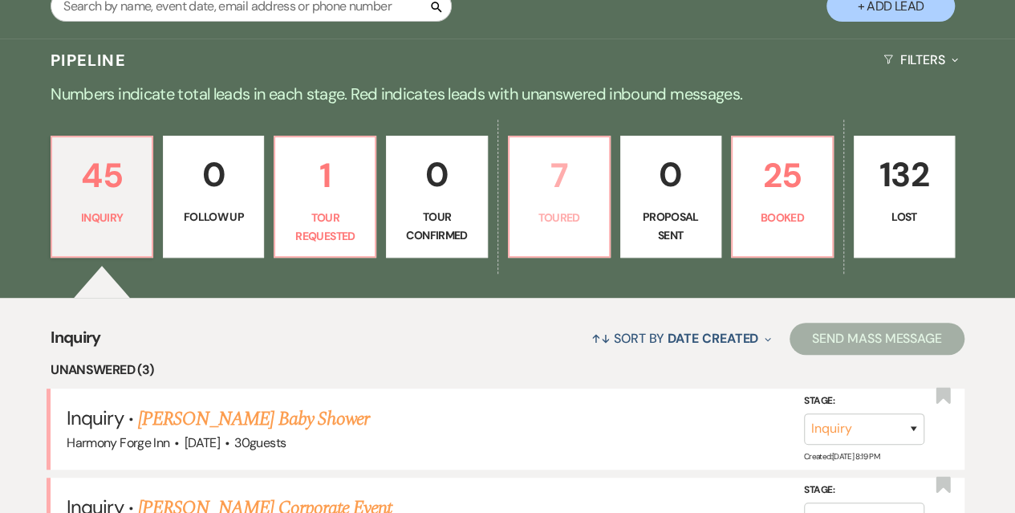
select select "5"
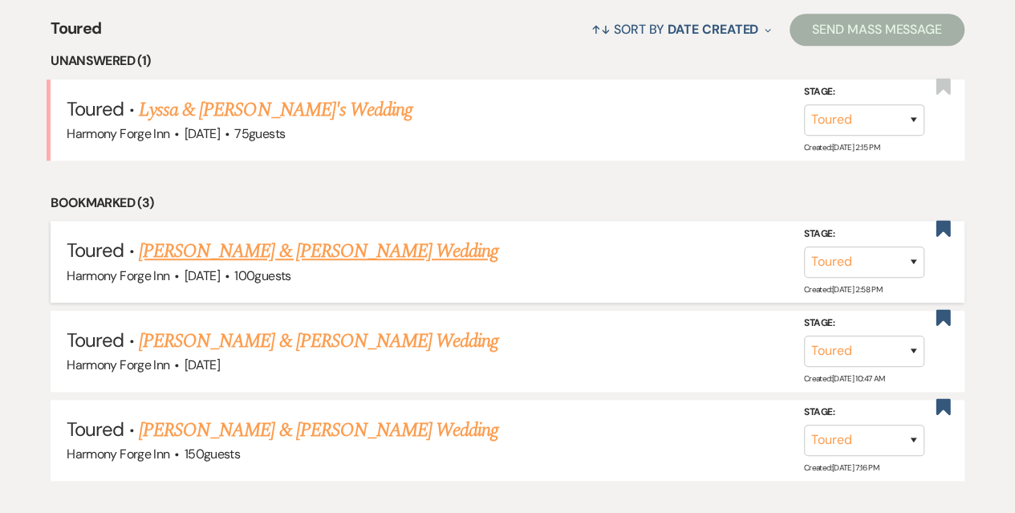
scroll to position [642, 0]
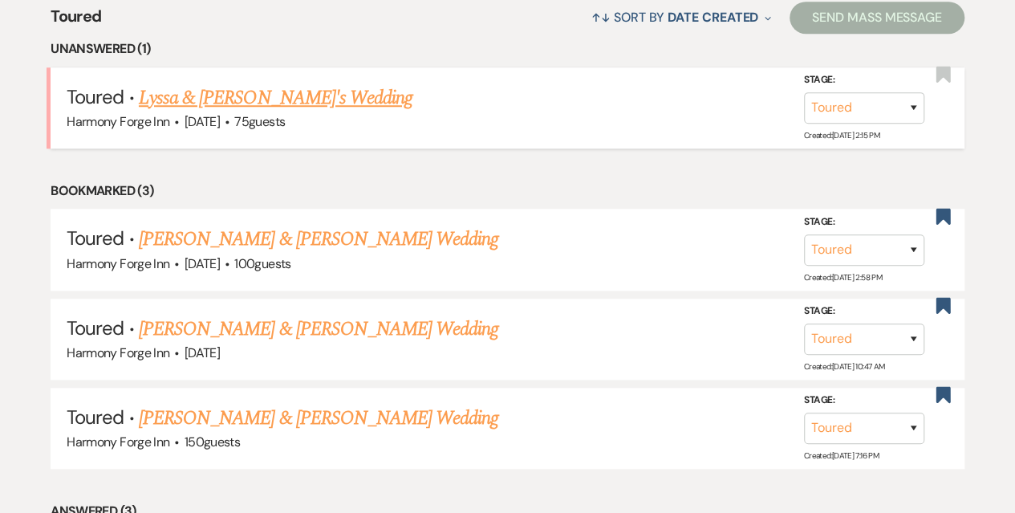
click at [176, 87] on link "Lyssa & [PERSON_NAME]'s Wedding" at bounding box center [276, 97] width 274 height 29
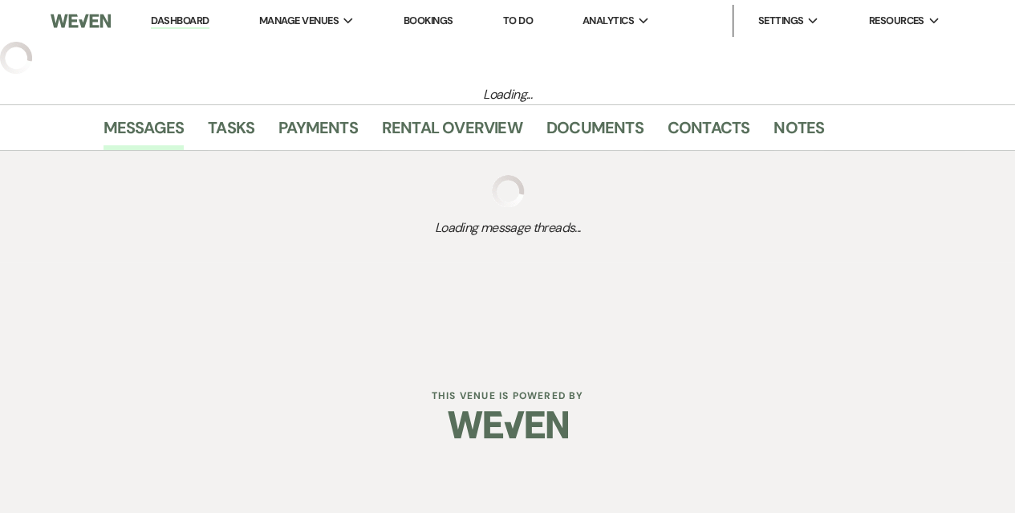
select select "5"
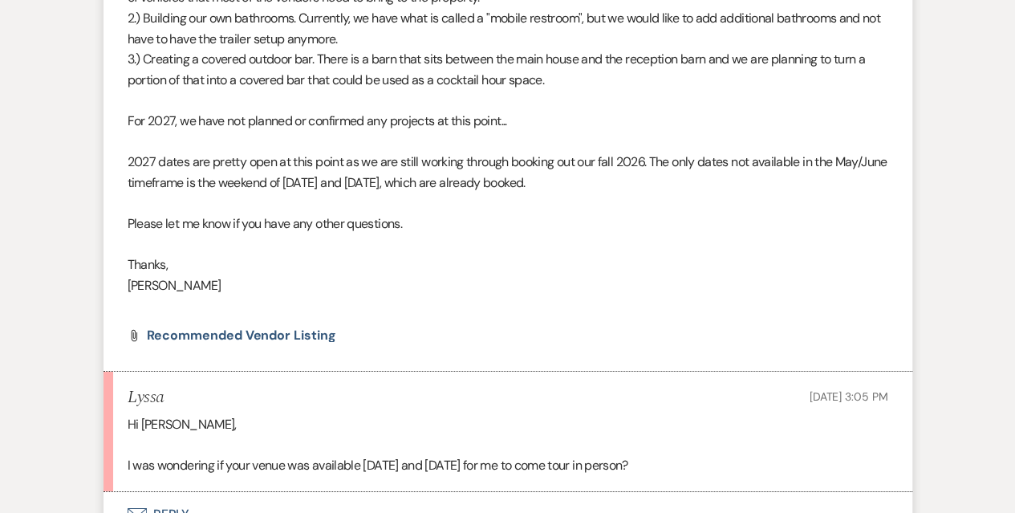
scroll to position [2932, 0]
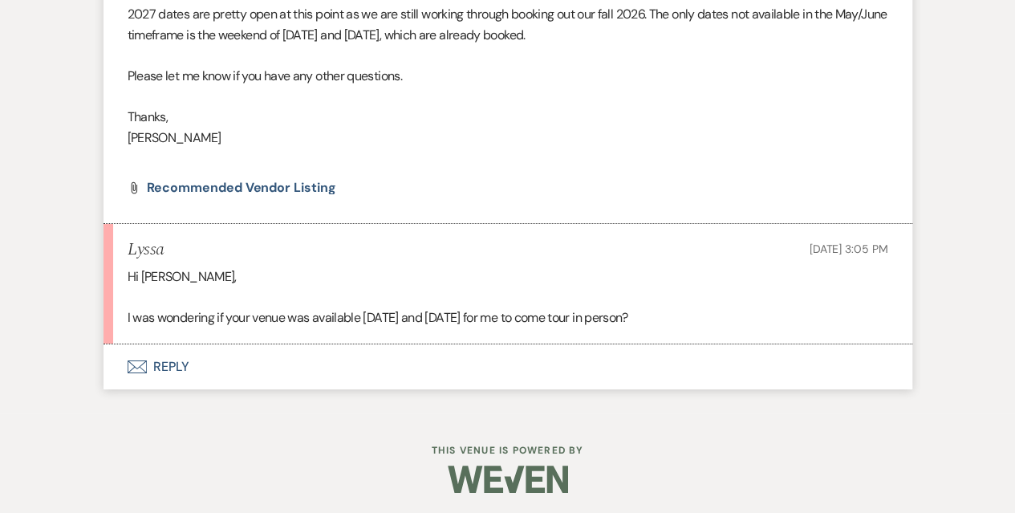
click at [160, 363] on button "Envelope Reply" at bounding box center [507, 366] width 809 height 45
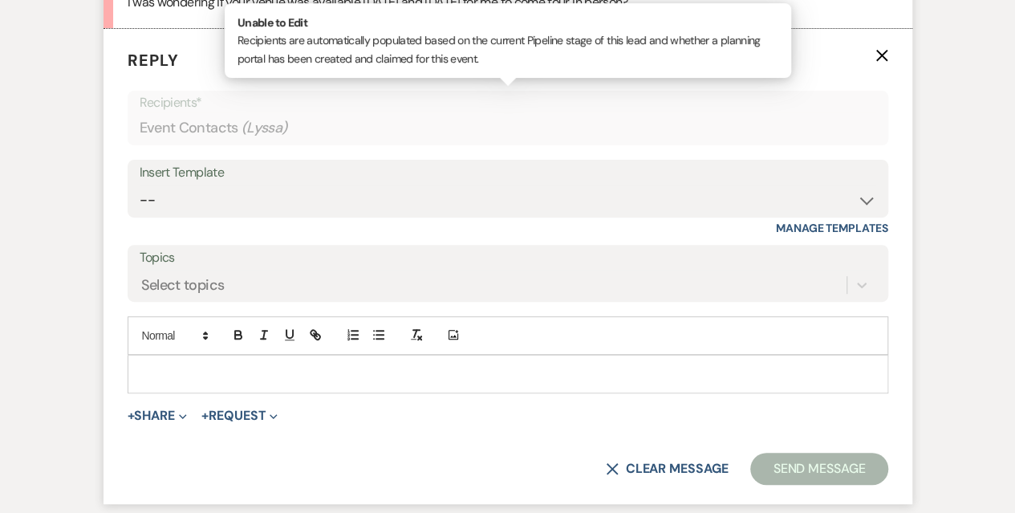
scroll to position [3254, 0]
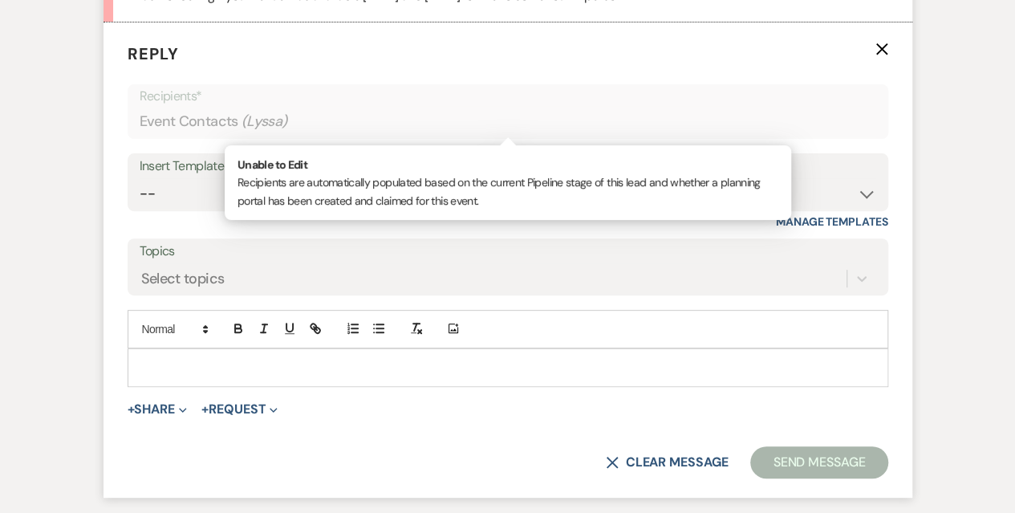
click at [189, 351] on div at bounding box center [507, 367] width 759 height 37
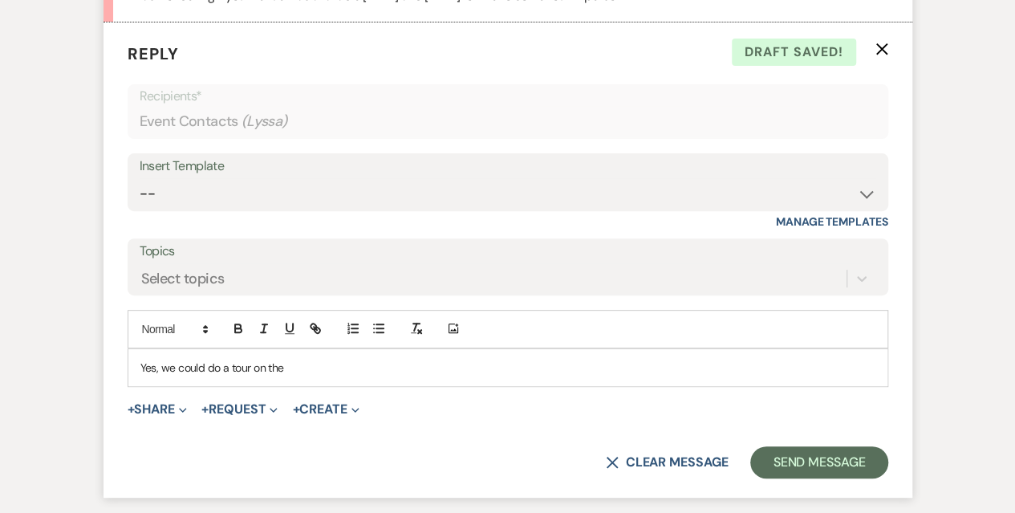
click at [253, 365] on p "Yes, we could do a tour on the" at bounding box center [507, 368] width 735 height 18
click at [418, 371] on p "Yes, we could do a tour the morning of the 18th!" at bounding box center [507, 368] width 735 height 18
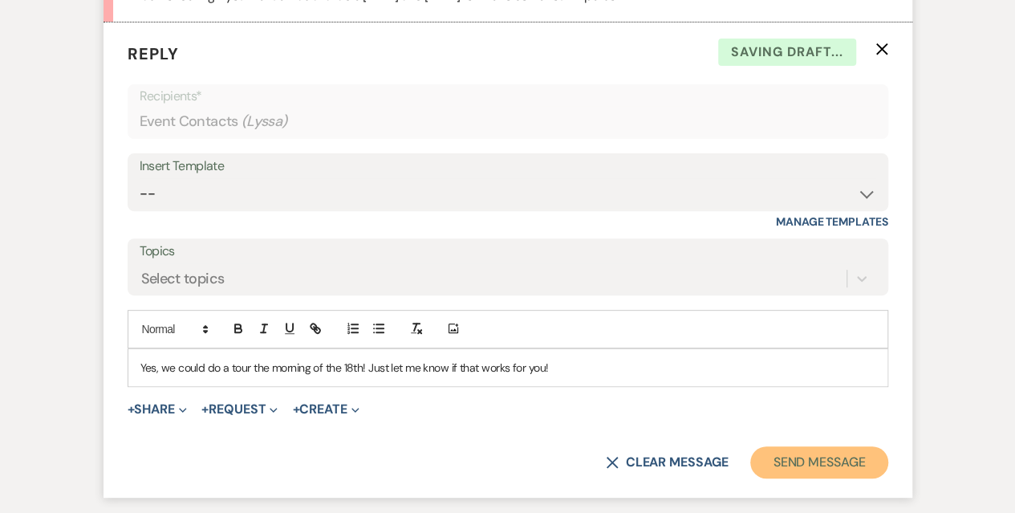
click at [845, 449] on button "Send Message" at bounding box center [818, 462] width 137 height 32
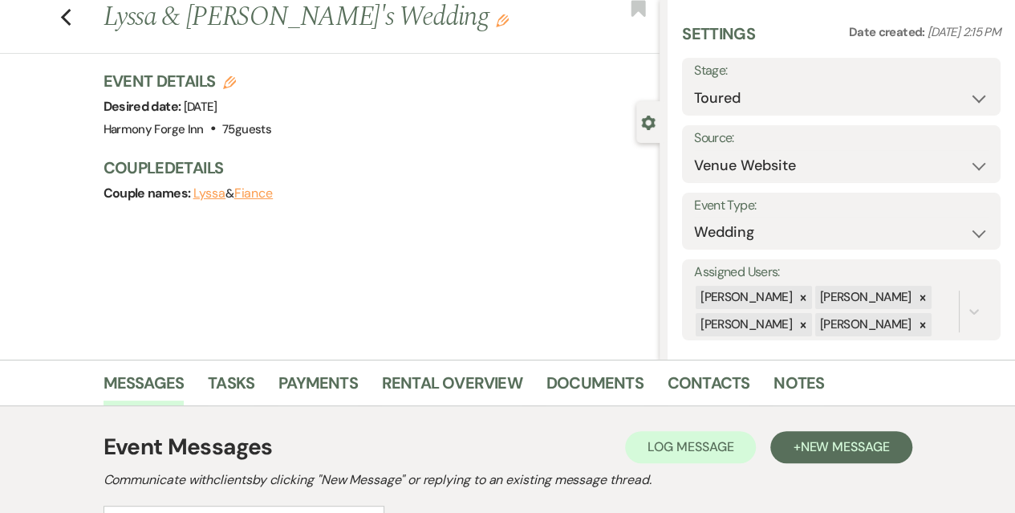
scroll to position [0, 0]
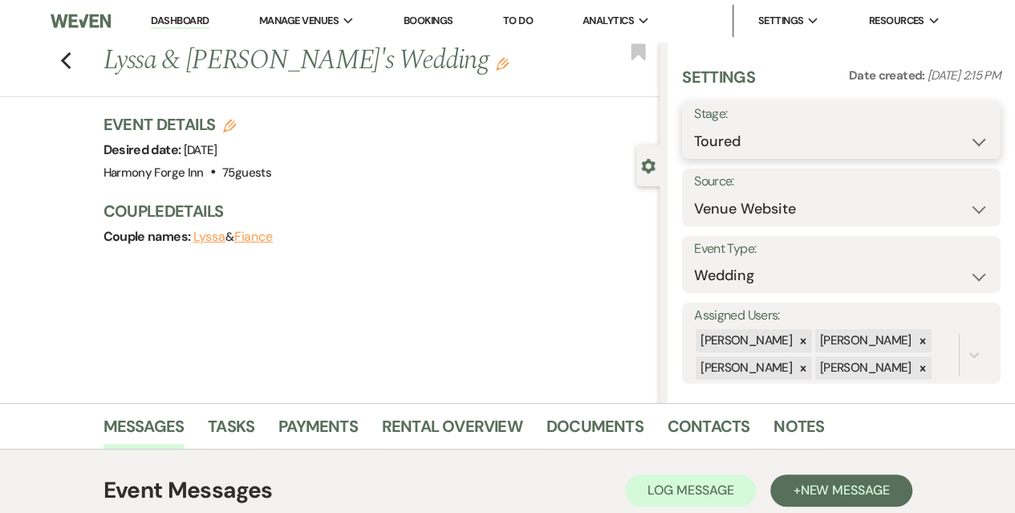
click at [831, 132] on select "Inquiry Follow Up Tour Requested Tour Confirmed Toured Proposal Sent Booked Lost" at bounding box center [841, 141] width 294 height 31
select select "2"
click at [694, 126] on select "Inquiry Follow Up Tour Requested Tour Confirmed Toured Proposal Sent Booked Lost" at bounding box center [841, 141] width 294 height 31
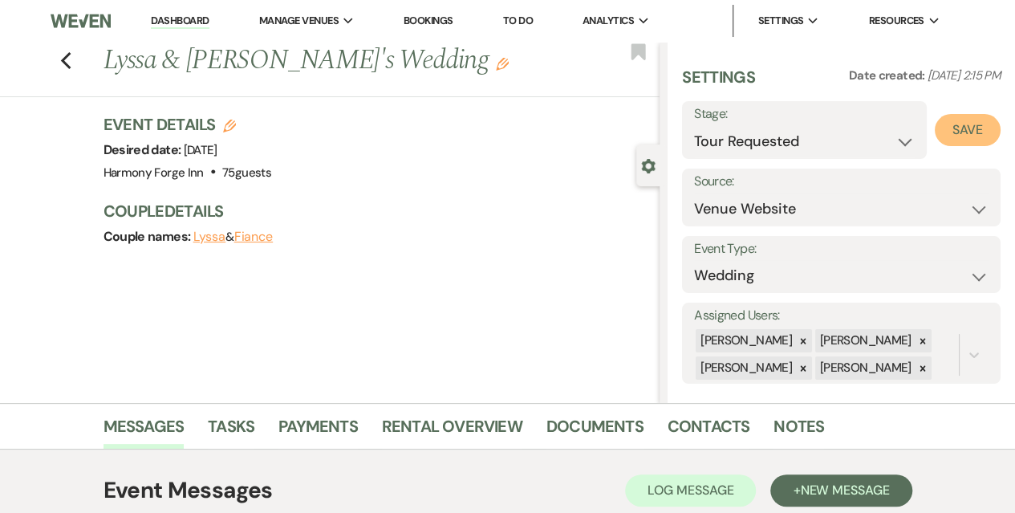
click at [960, 127] on button "Save" at bounding box center [967, 130] width 66 height 32
click at [176, 22] on link "Dashboard" at bounding box center [180, 21] width 58 height 15
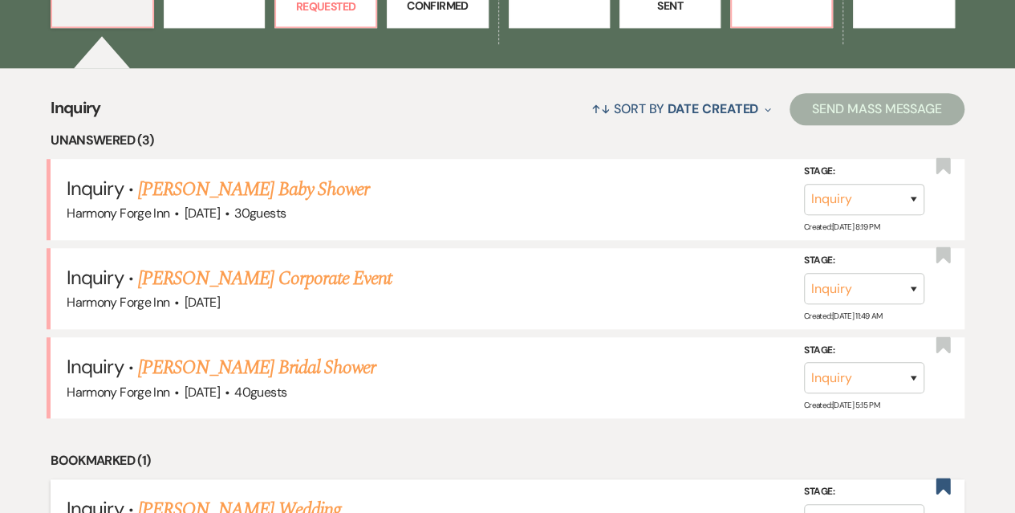
scroll to position [401, 0]
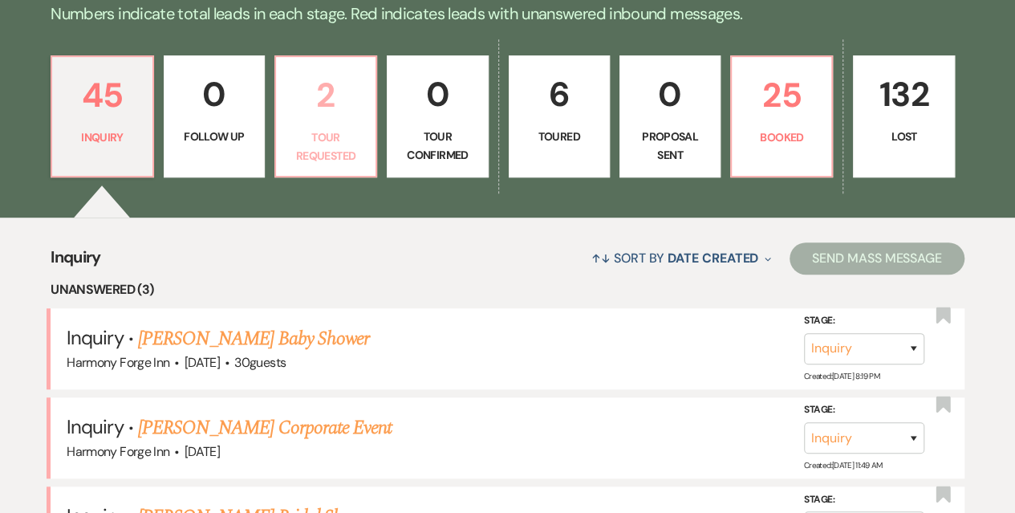
click at [363, 106] on p "2" at bounding box center [326, 95] width 80 height 54
select select "2"
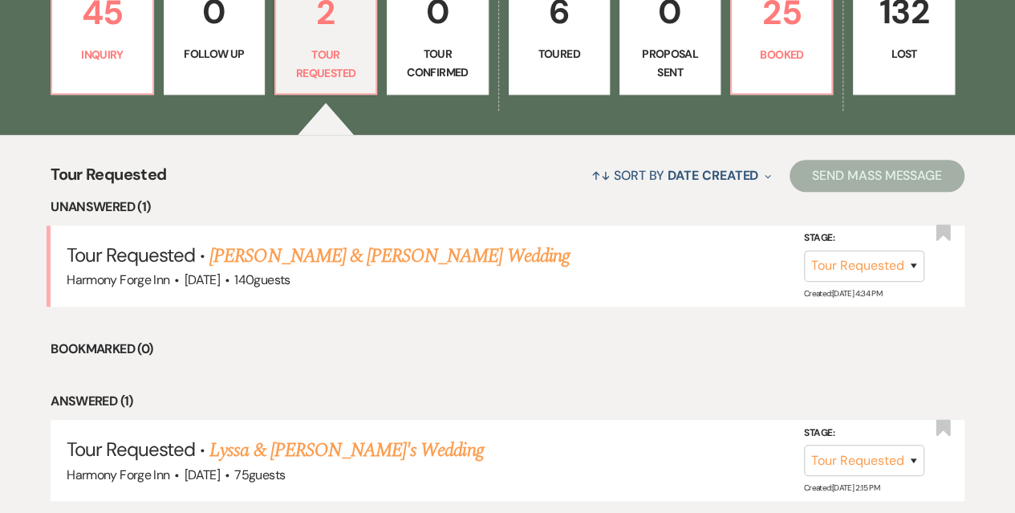
scroll to position [561, 0]
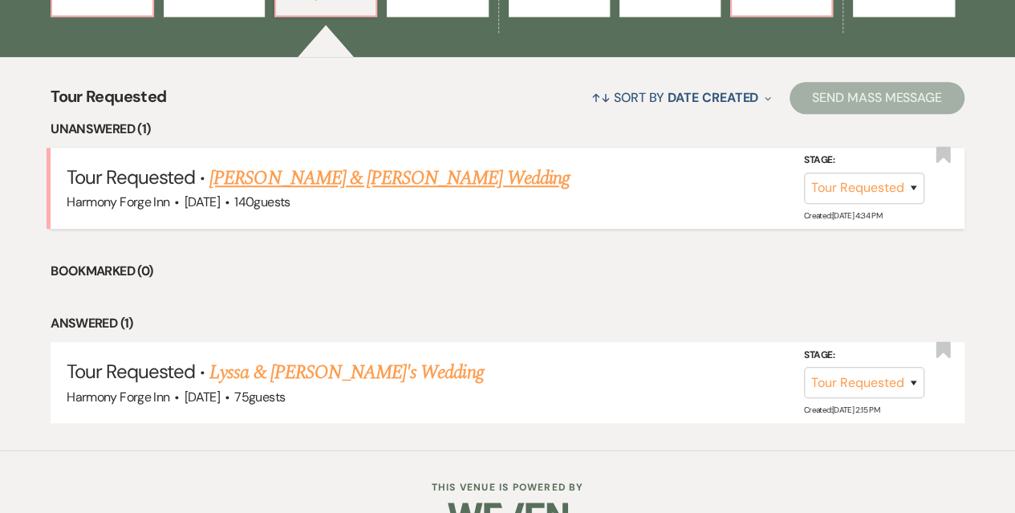
click at [265, 176] on link "[PERSON_NAME] & [PERSON_NAME] Wedding" at bounding box center [388, 178] width 359 height 29
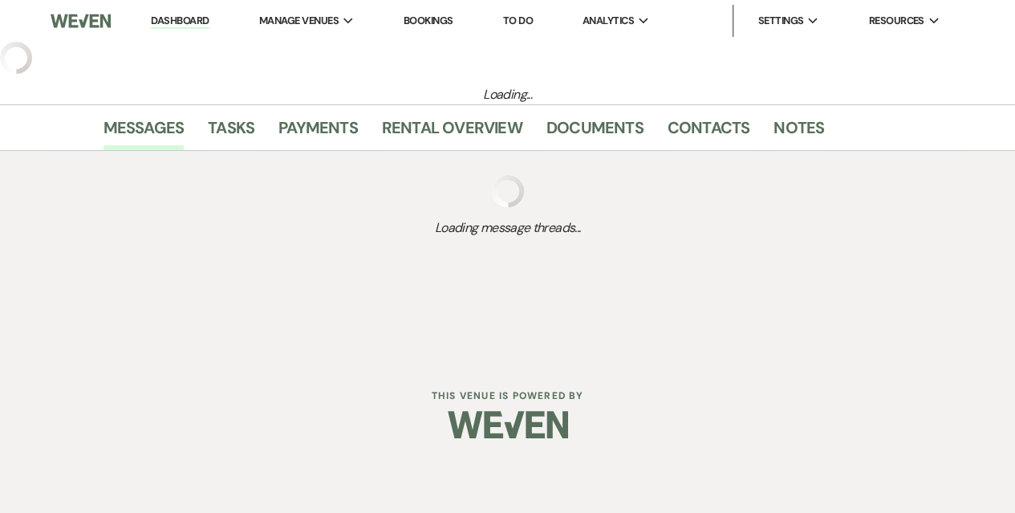
select select "2"
select select "5"
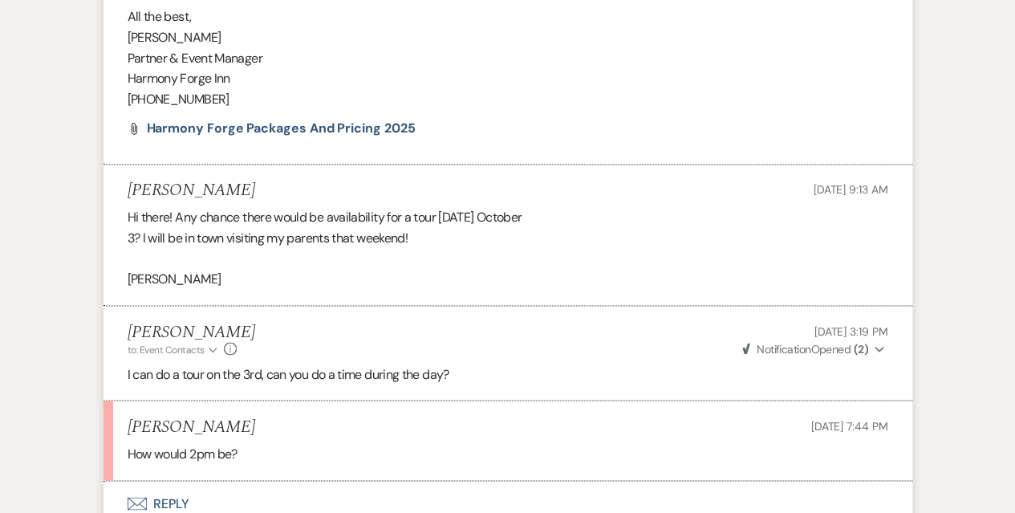
scroll to position [1266, 0]
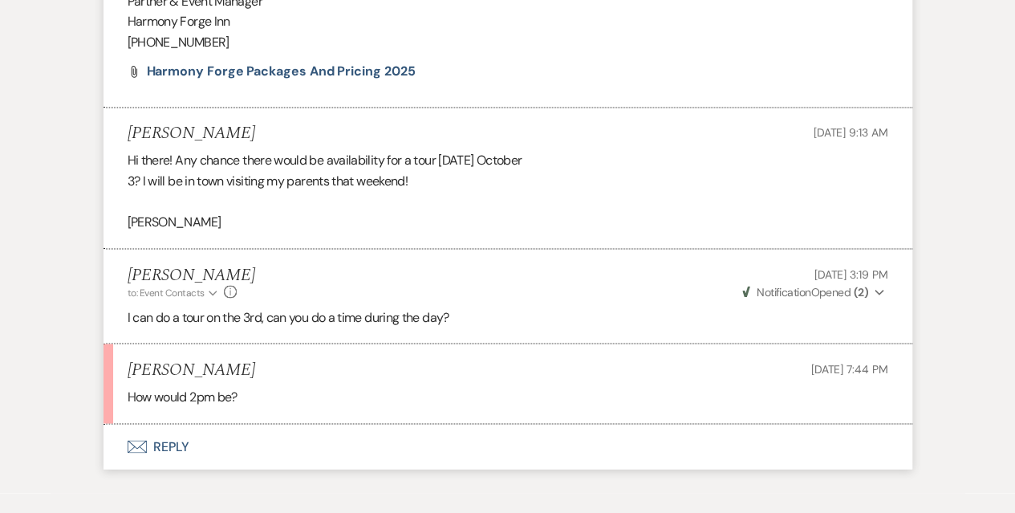
click at [253, 396] on div "How would 2pm be?" at bounding box center [508, 396] width 760 height 21
click at [168, 444] on button "Envelope Reply" at bounding box center [507, 446] width 809 height 45
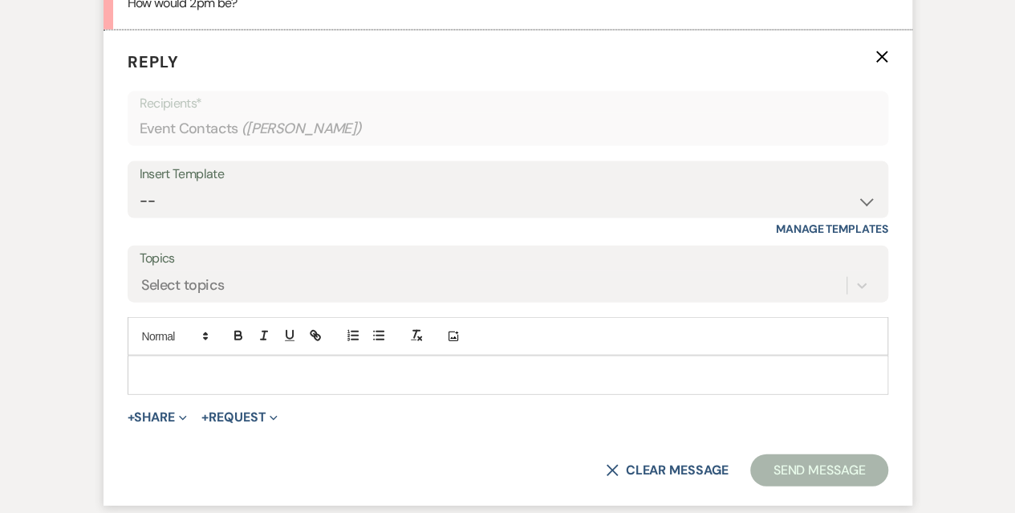
scroll to position [1668, 0]
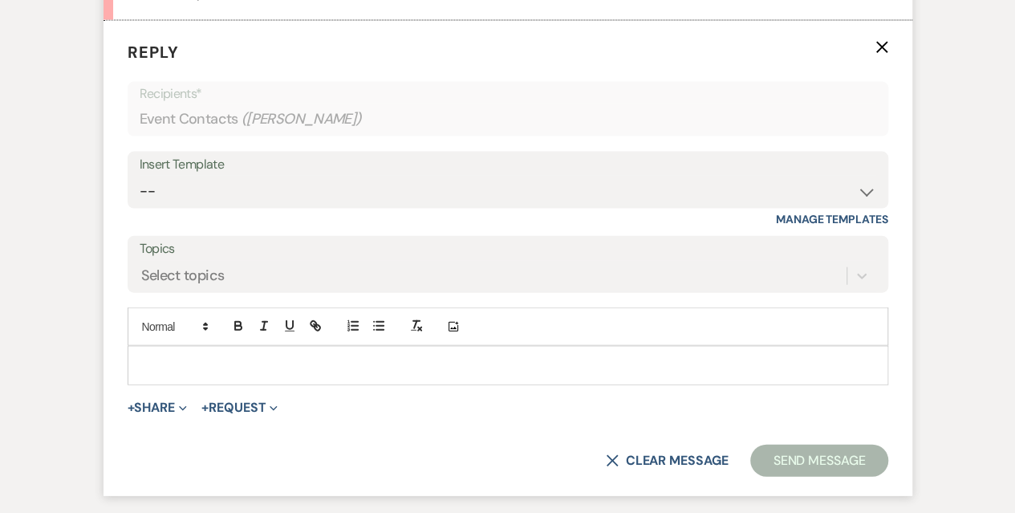
click at [166, 360] on p at bounding box center [507, 365] width 735 height 18
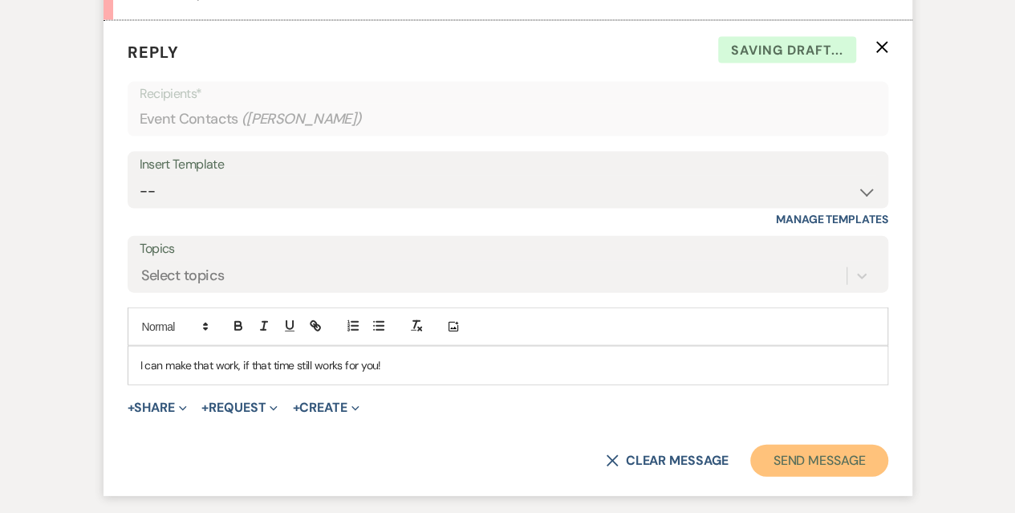
click at [845, 448] on button "Send Message" at bounding box center [818, 460] width 137 height 32
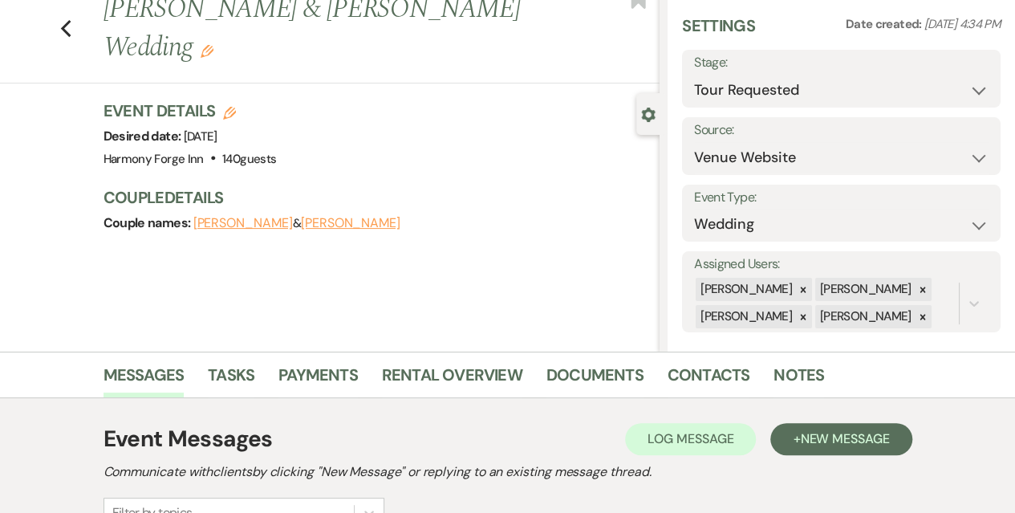
scroll to position [0, 0]
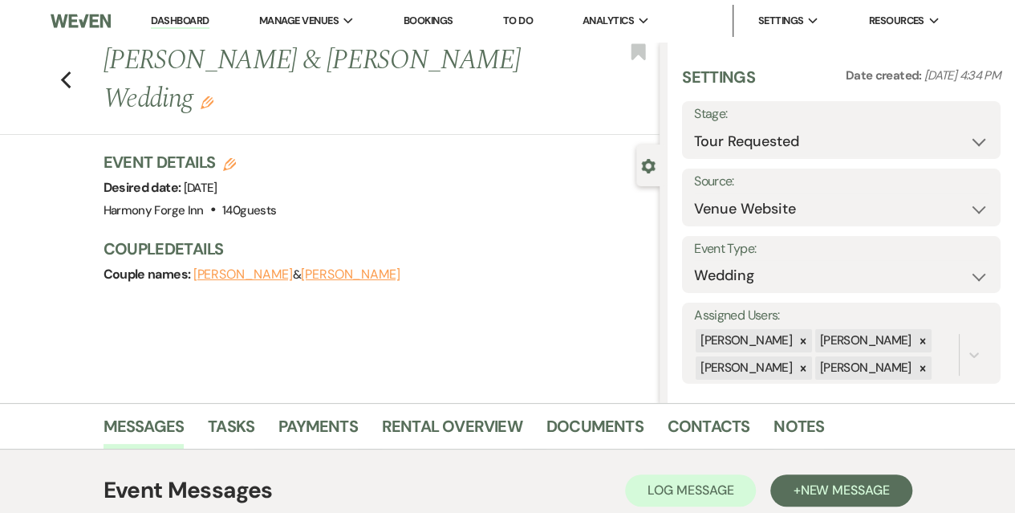
click at [165, 28] on link "Dashboard" at bounding box center [180, 21] width 58 height 15
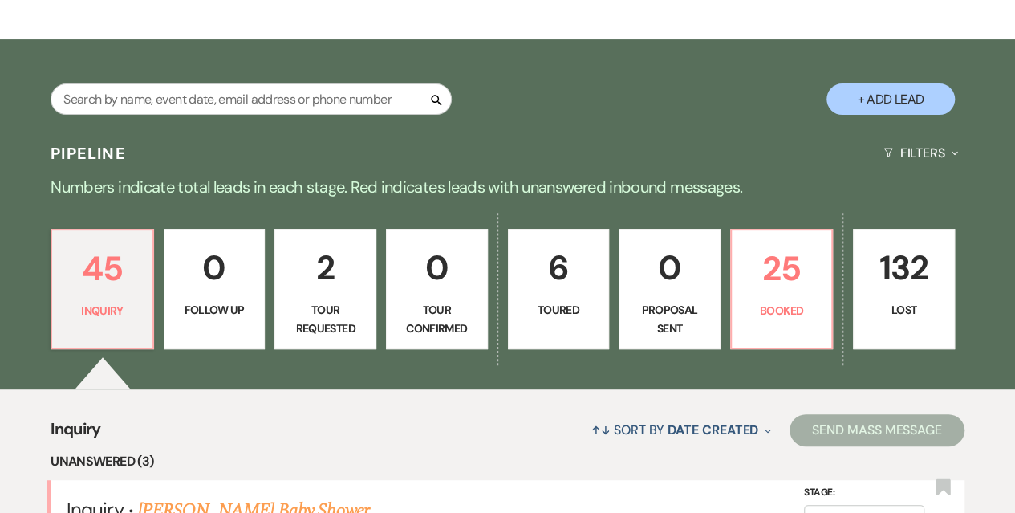
scroll to position [241, 0]
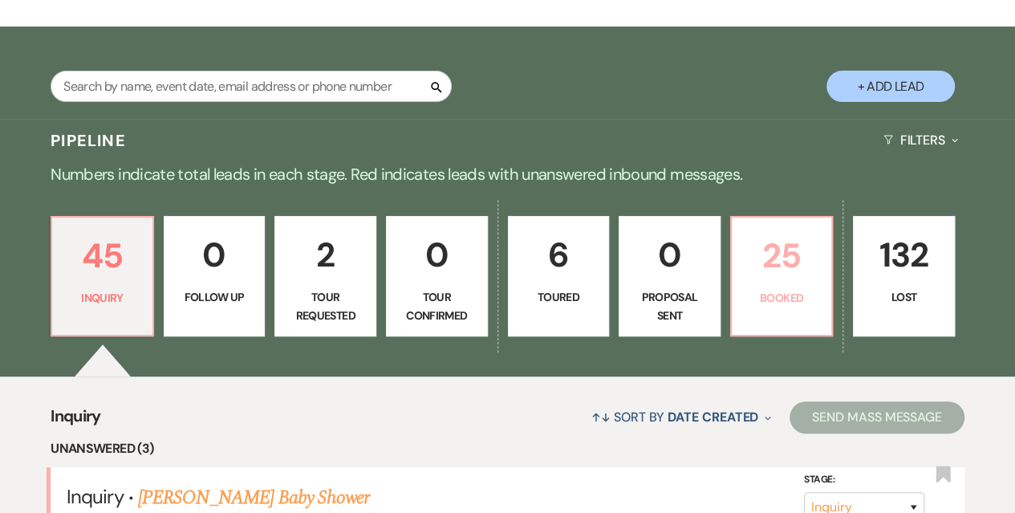
click at [754, 278] on p "25" at bounding box center [781, 256] width 81 height 54
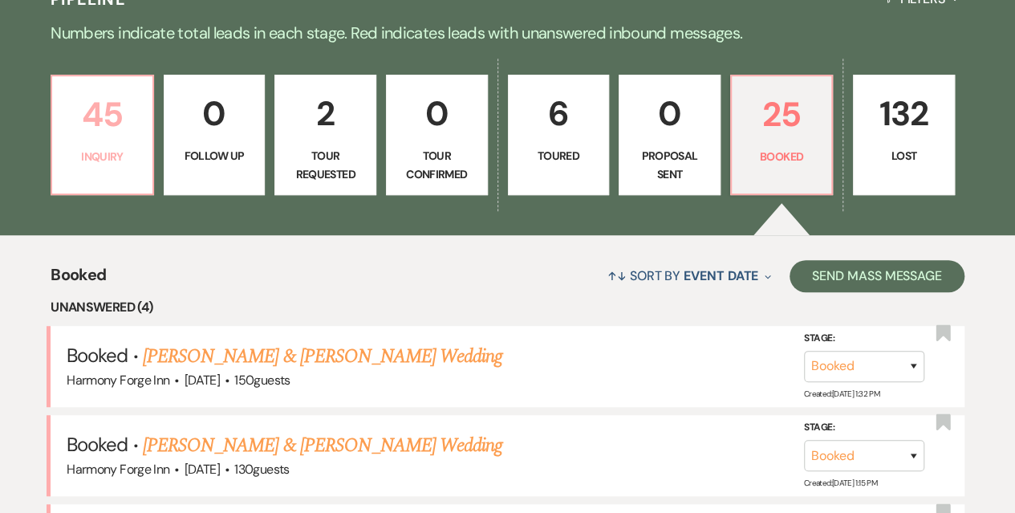
scroll to position [481, 0]
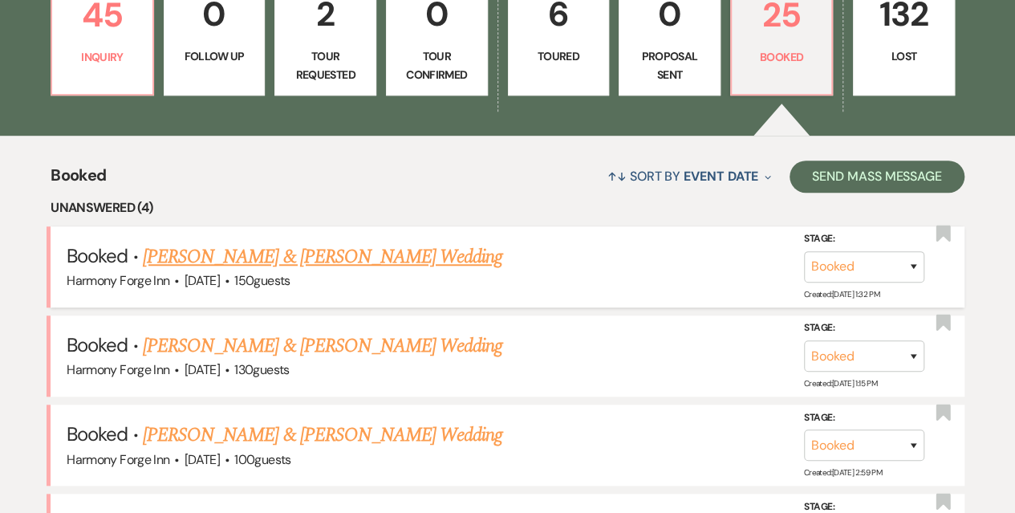
click at [223, 254] on link "[PERSON_NAME] & [PERSON_NAME] Wedding" at bounding box center [322, 256] width 359 height 29
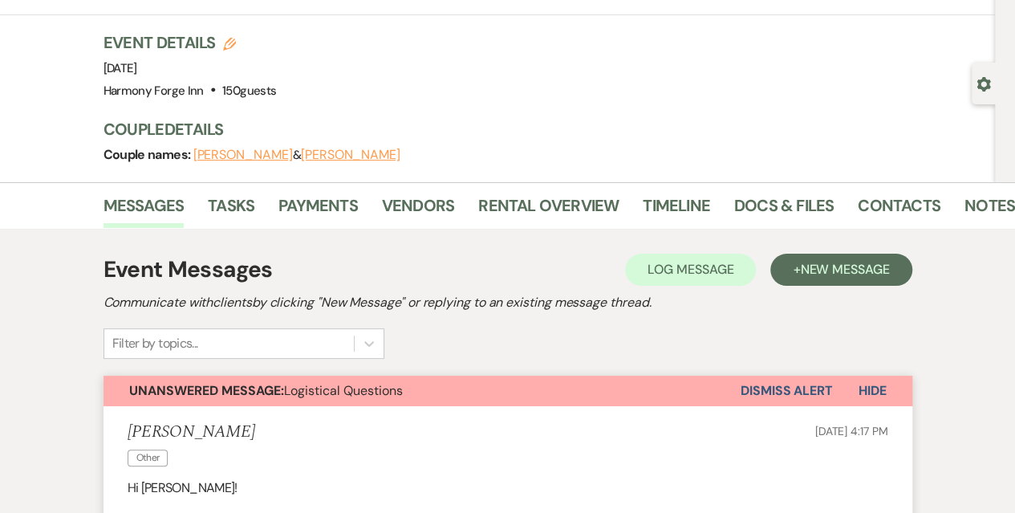
scroll to position [160, 0]
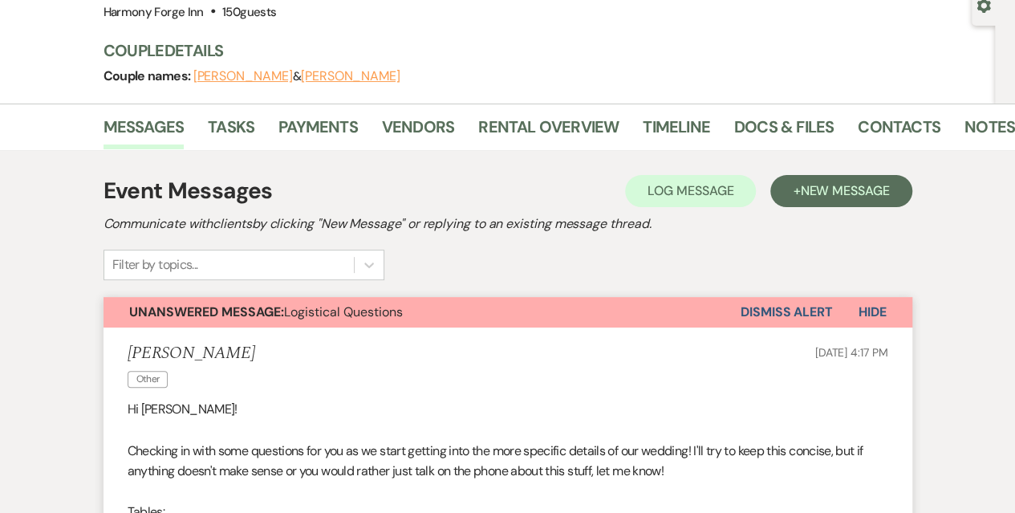
click at [762, 309] on button "Dismiss Alert" at bounding box center [786, 312] width 92 height 30
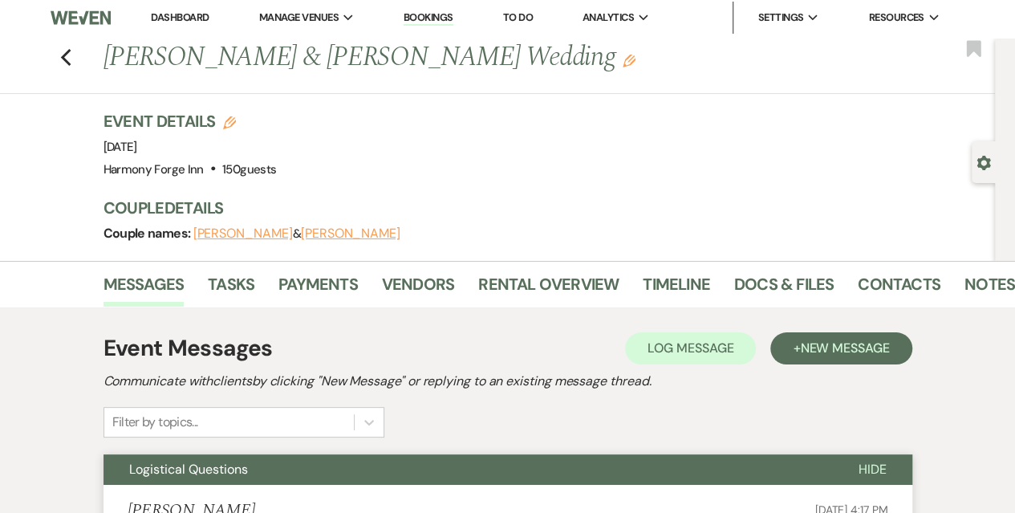
scroll to position [0, 0]
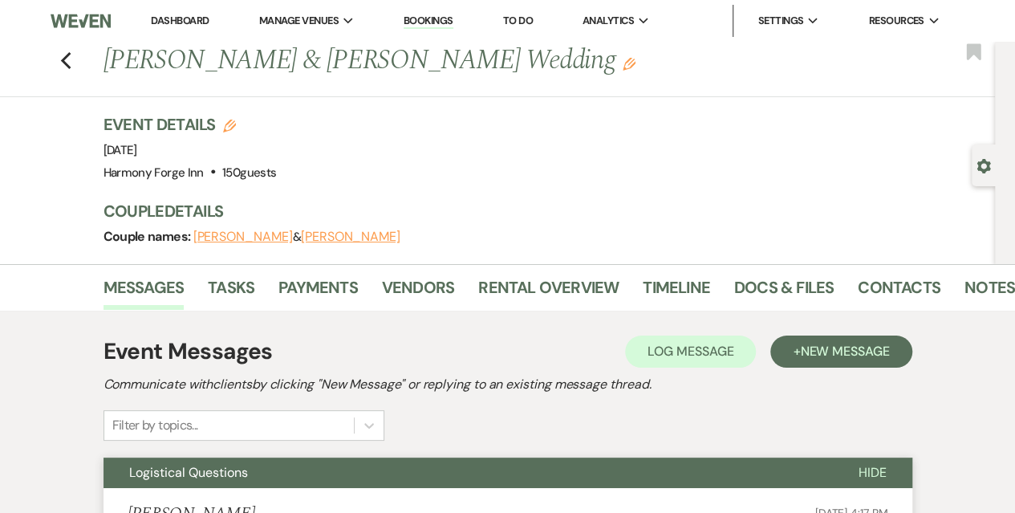
click at [170, 22] on link "Dashboard" at bounding box center [180, 21] width 58 height 14
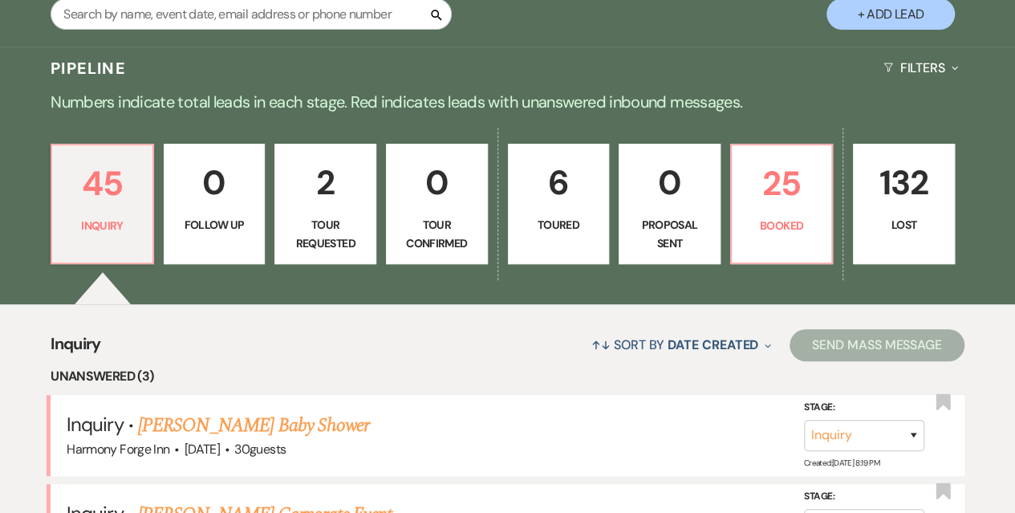
scroll to position [321, 0]
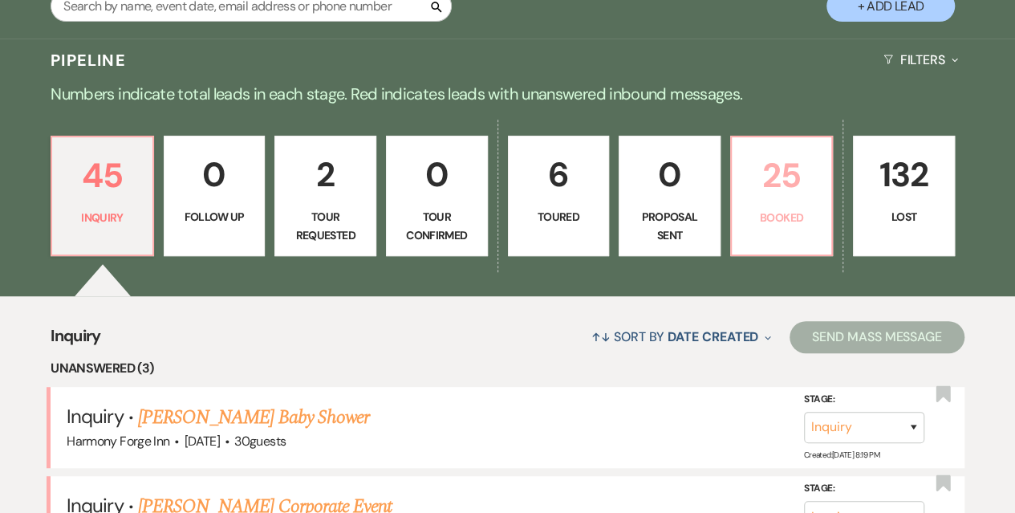
click at [797, 212] on p "Booked" at bounding box center [781, 218] width 81 height 18
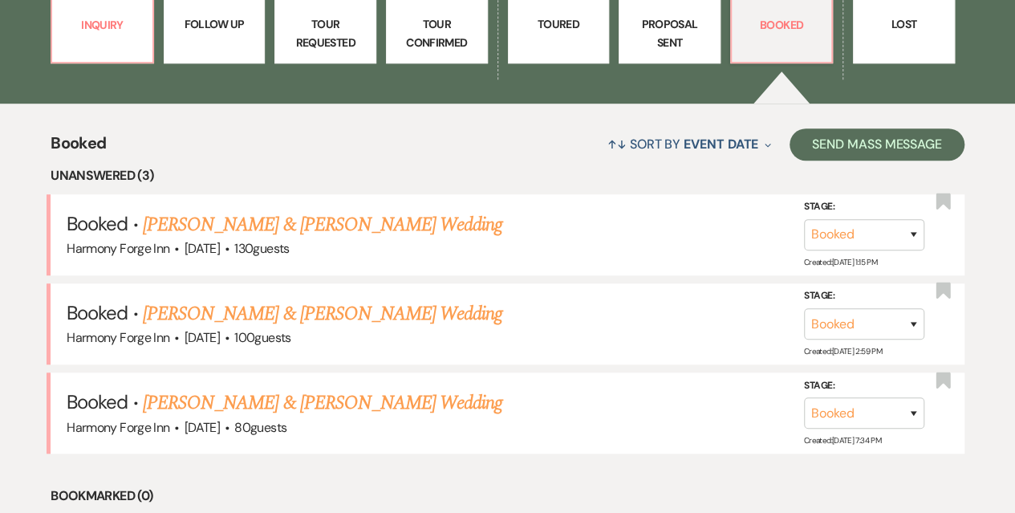
scroll to position [642, 0]
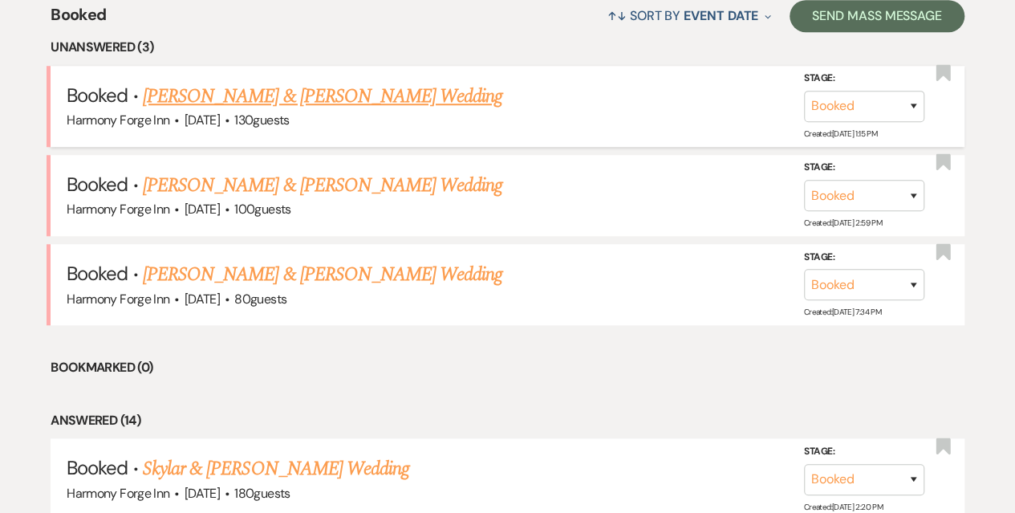
click at [231, 103] on link "[PERSON_NAME] & [PERSON_NAME] Wedding" at bounding box center [322, 96] width 359 height 29
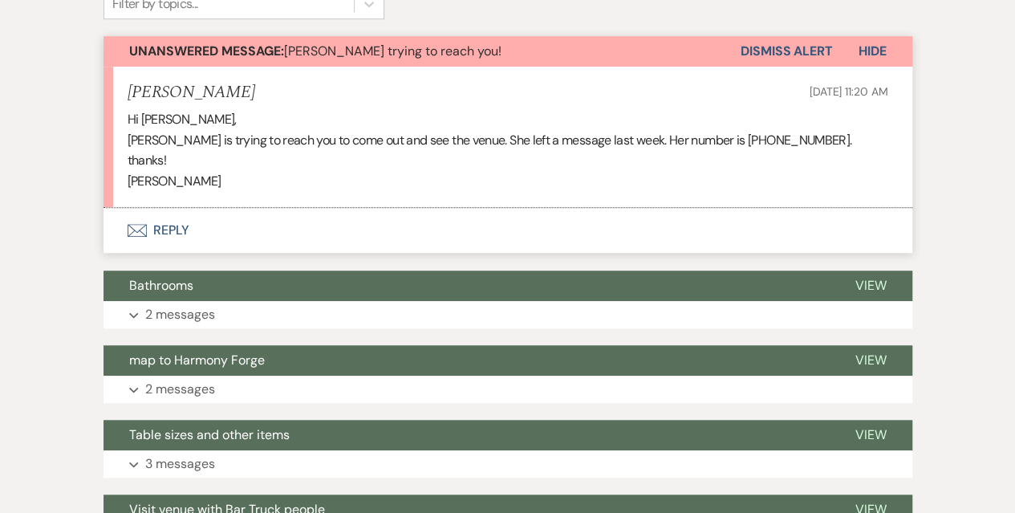
scroll to position [401, 0]
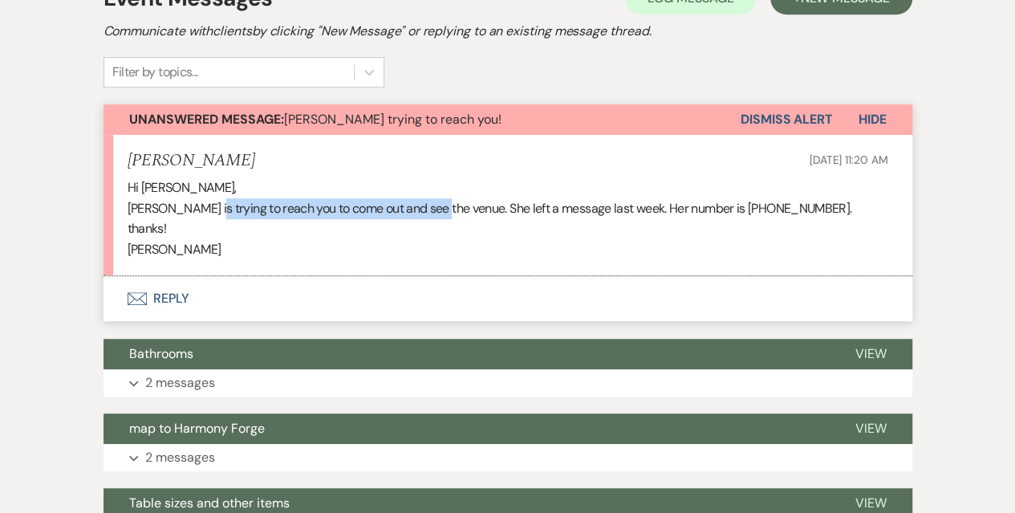
drag, startPoint x: 209, startPoint y: 202, endPoint x: 444, endPoint y: 206, distance: 235.8
click at [444, 206] on p "[PERSON_NAME] is trying to reach you to come out and see the venue. She left a …" at bounding box center [508, 218] width 760 height 41
click at [521, 208] on p "[PERSON_NAME] is trying to reach you to come out and see the venue. She left a …" at bounding box center [508, 218] width 760 height 41
